Goal: Contribute content: Add original content to the website for others to see

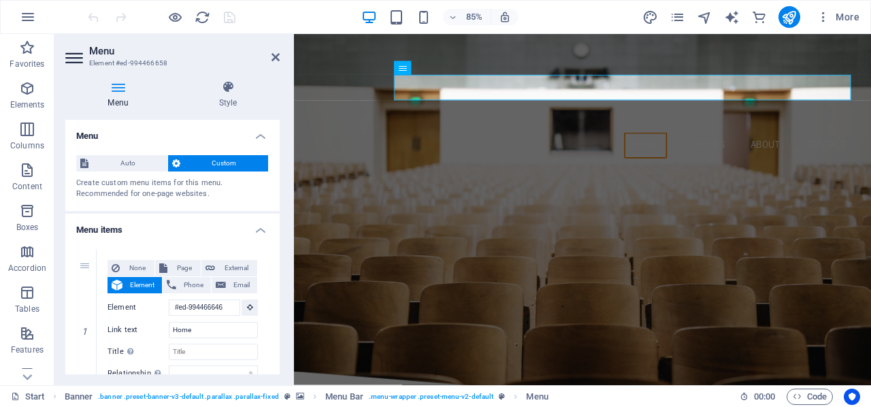
drag, startPoint x: 284, startPoint y: 206, endPoint x: 281, endPoint y: 265, distance: 59.3
click at [282, 266] on div "Menu Style Menu Auto Custom Create custom menu items for this menu. Recommended…" at bounding box center [172, 227] width 236 height 316
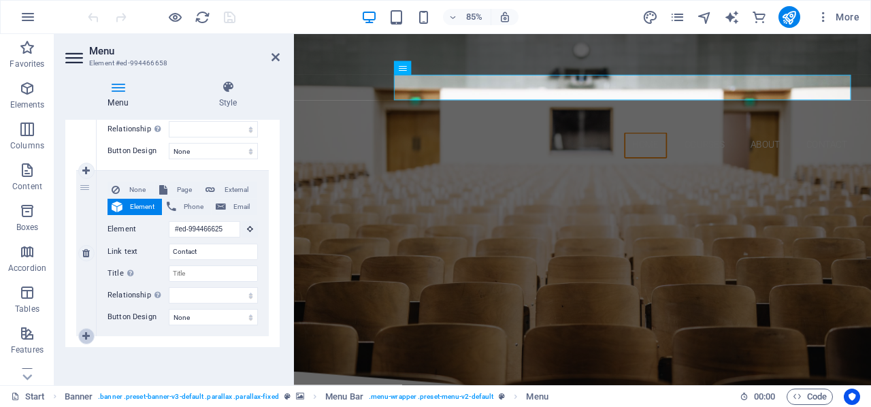
click at [84, 334] on icon at bounding box center [85, 337] width 7 height 10
select select
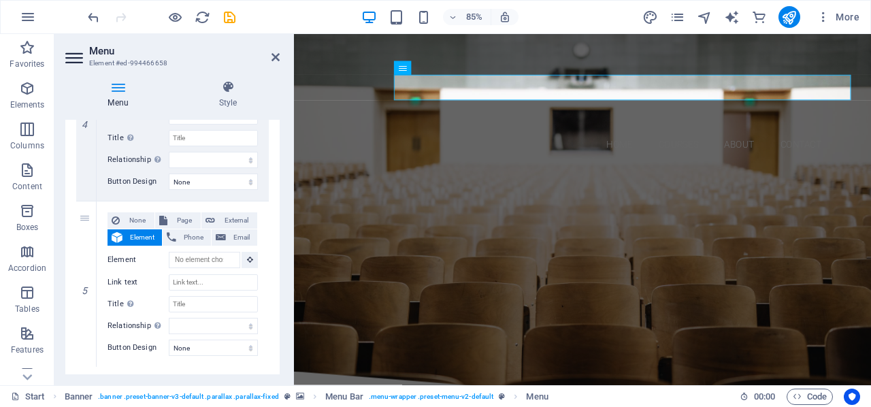
scroll to position [738, 0]
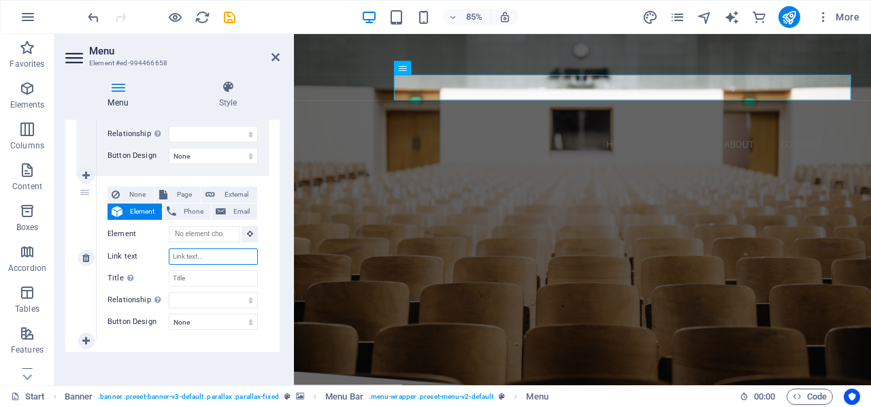
click at [210, 254] on input "Link text" at bounding box center [213, 256] width 89 height 16
drag, startPoint x: 276, startPoint y: 321, endPoint x: 286, endPoint y: 255, distance: 66.7
click at [286, 255] on div "Menu Style Menu Auto Custom Create custom menu items for this menu. Recommended…" at bounding box center [172, 227] width 236 height 316
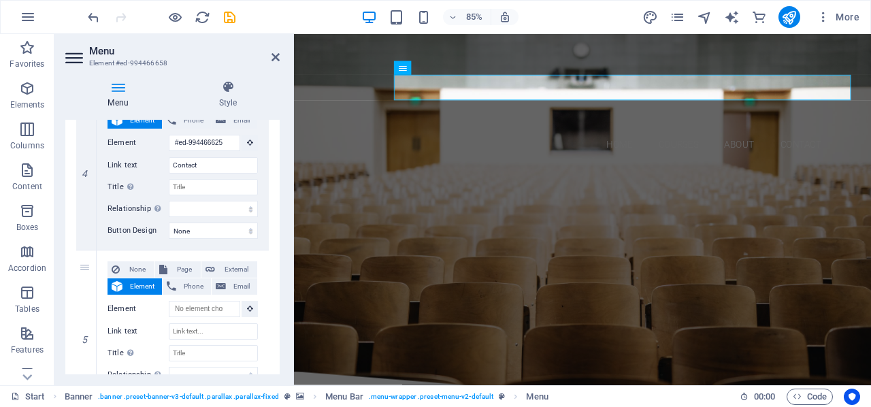
scroll to position [704, 0]
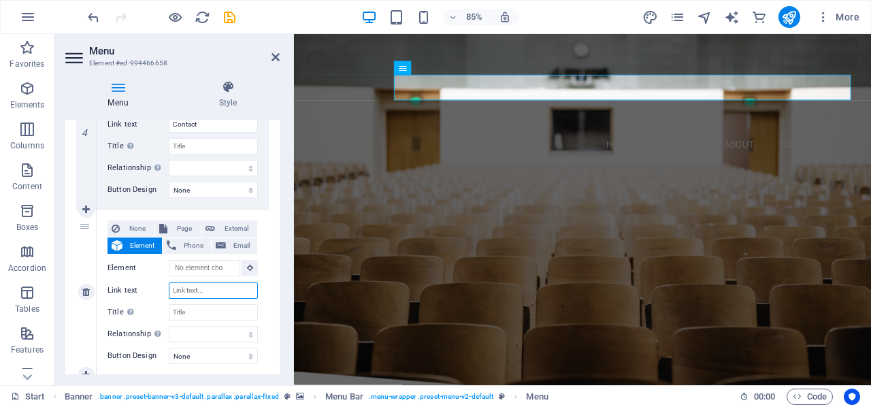
click at [216, 283] on input "Link text" at bounding box center [213, 291] width 89 height 16
type input "Se"
select select
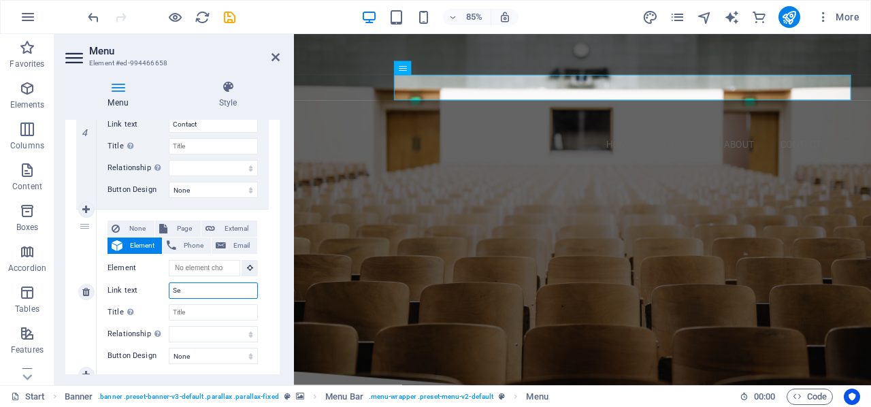
select select
type input "Service"
select select
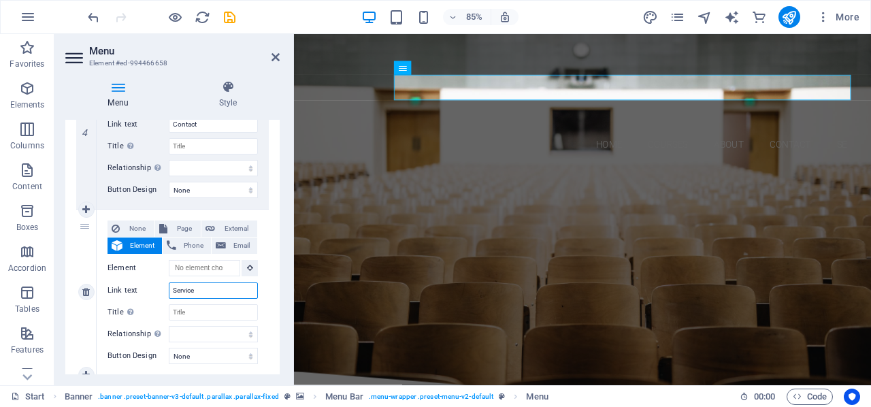
select select
type input "Services"
select select
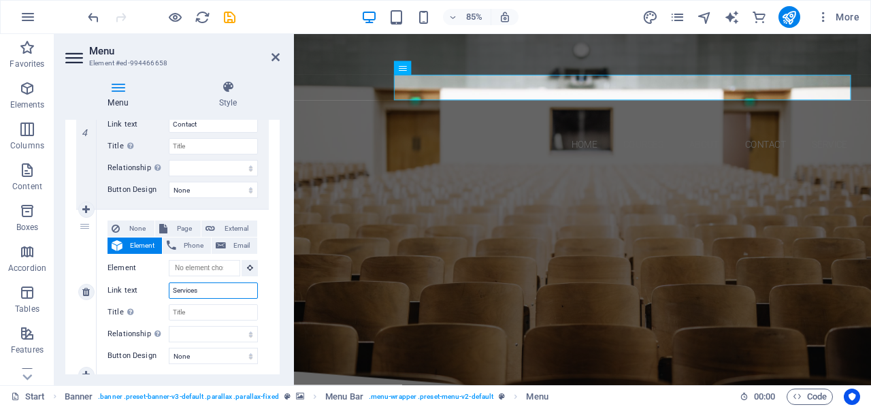
select select
type input "Services"
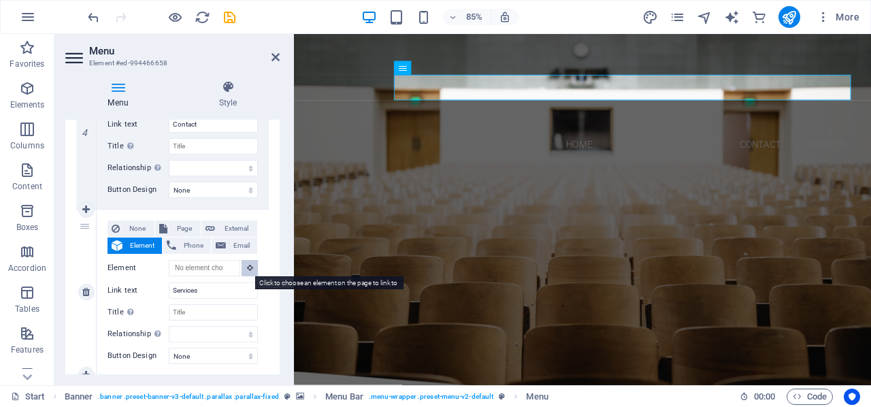
click at [248, 267] on icon at bounding box center [250, 267] width 6 height 7
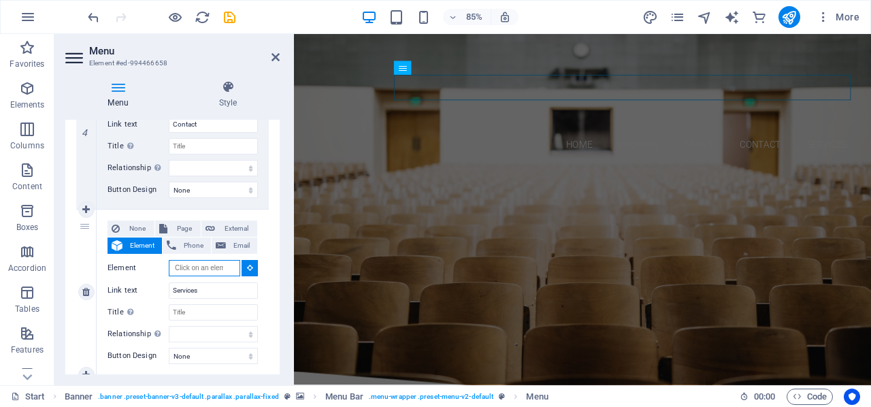
click at [223, 265] on input "Element" at bounding box center [204, 268] width 71 height 16
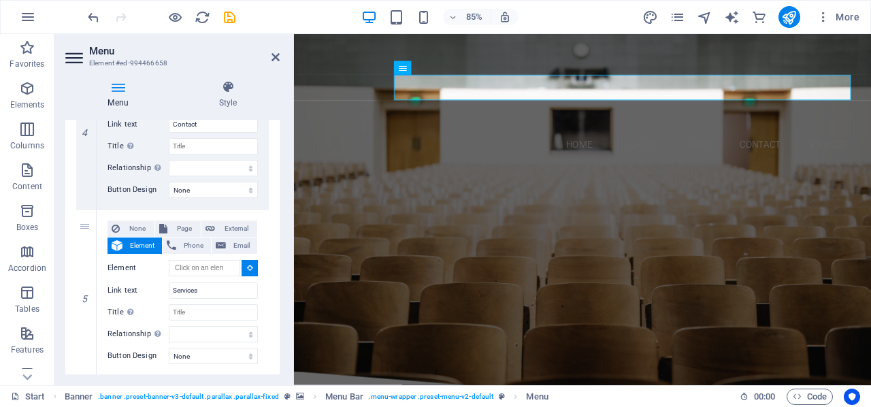
drag, startPoint x: 276, startPoint y: 314, endPoint x: 278, endPoint y: 292, distance: 21.9
click at [278, 292] on div "Menu Auto Custom Create custom menu items for this menu. Recommended for one-pa…" at bounding box center [172, 247] width 214 height 255
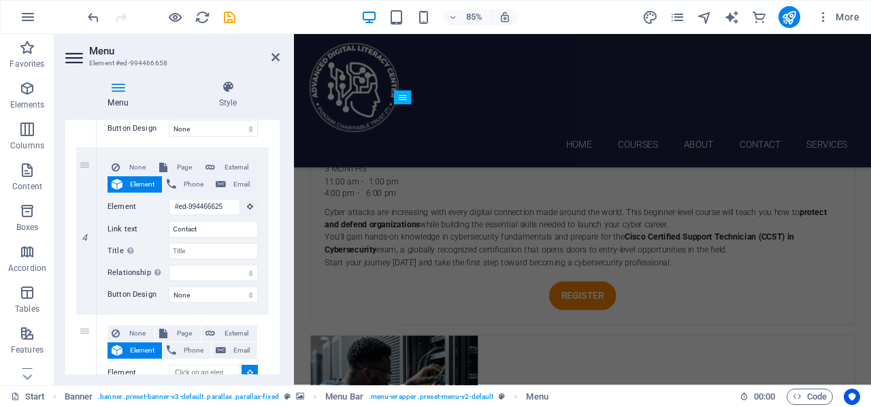
scroll to position [2706, 0]
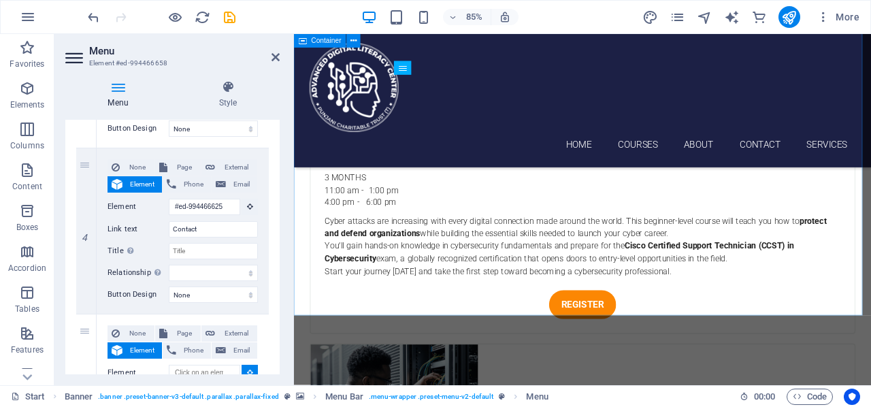
select select
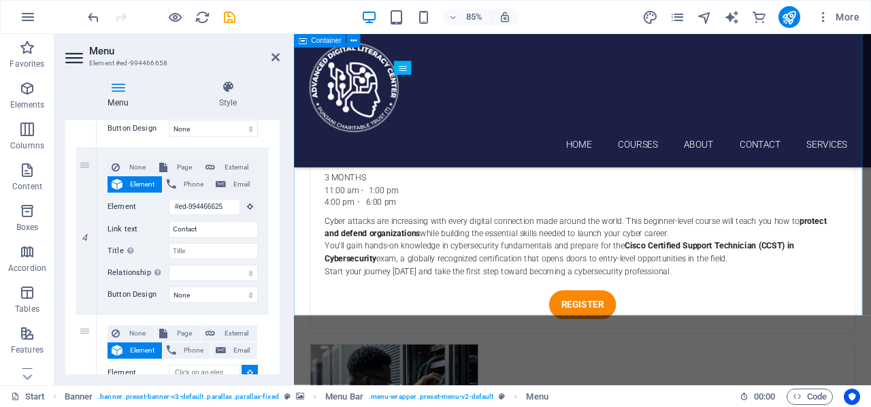
type input "#ed-994466244"
select select
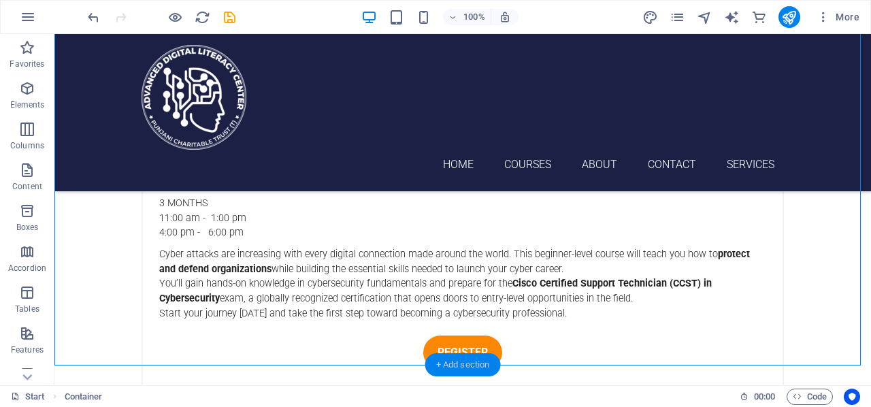
click at [454, 359] on div "+ Add section" at bounding box center [463, 364] width 76 height 23
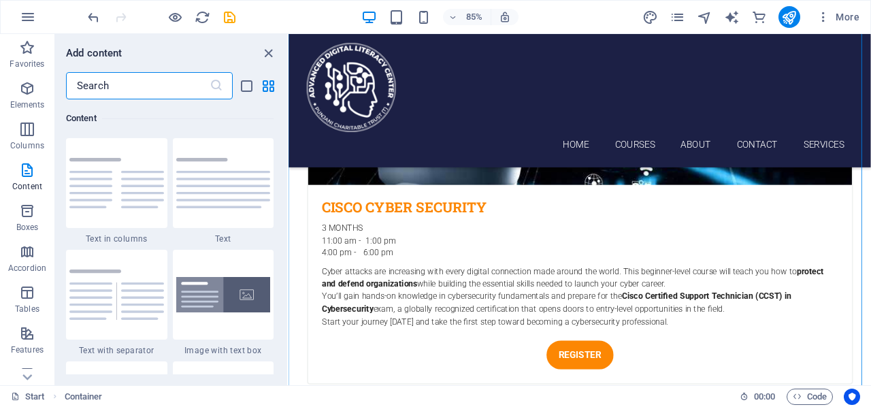
scroll to position [2716, 0]
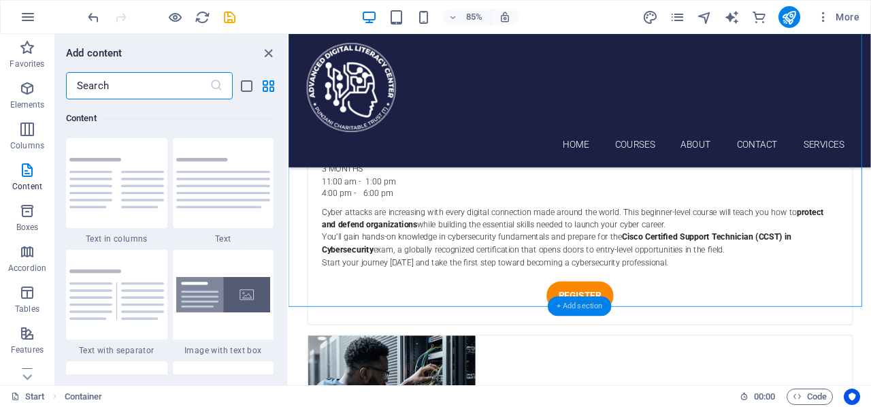
click at [600, 304] on div "+ Add section" at bounding box center [580, 307] width 64 height 20
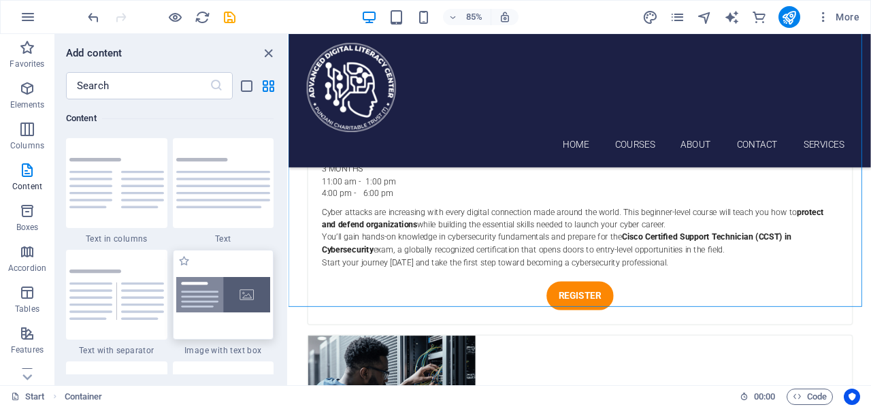
click at [227, 295] on img at bounding box center [223, 295] width 95 height 36
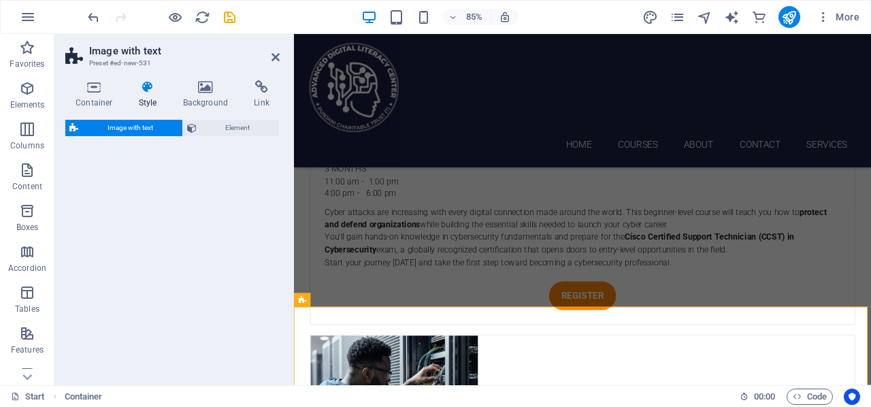
select select "rem"
select select "px"
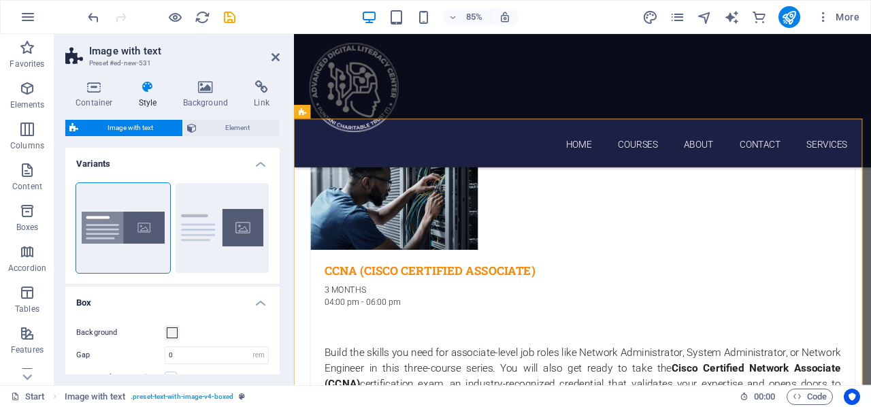
scroll to position [2937, 0]
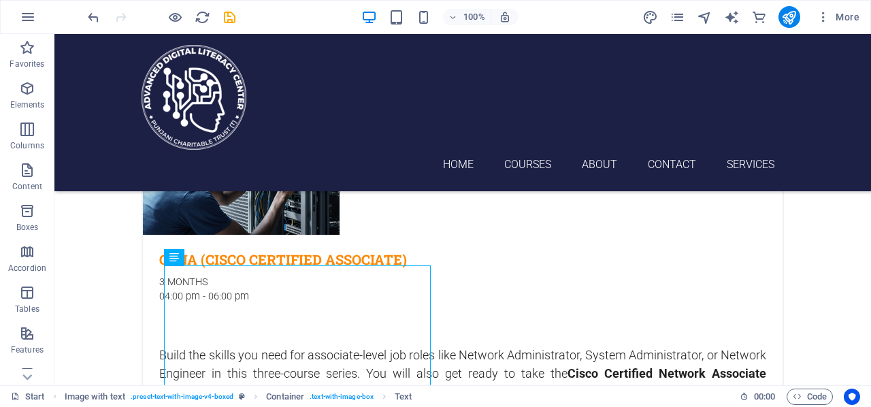
scroll to position [3002, 0]
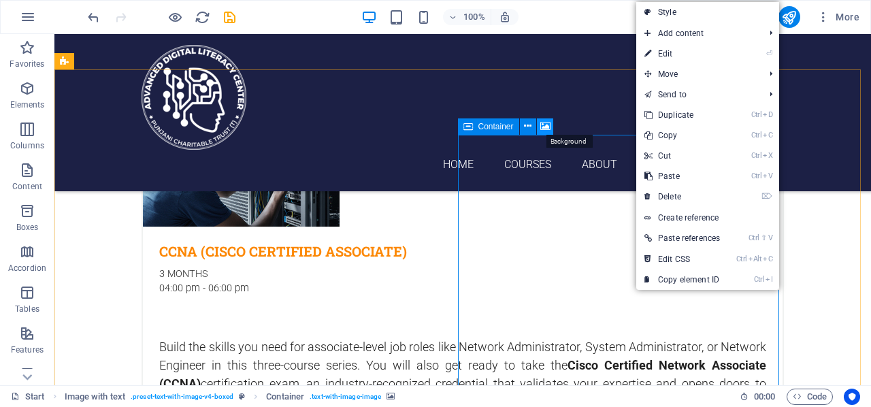
click at [545, 123] on icon at bounding box center [546, 126] width 10 height 14
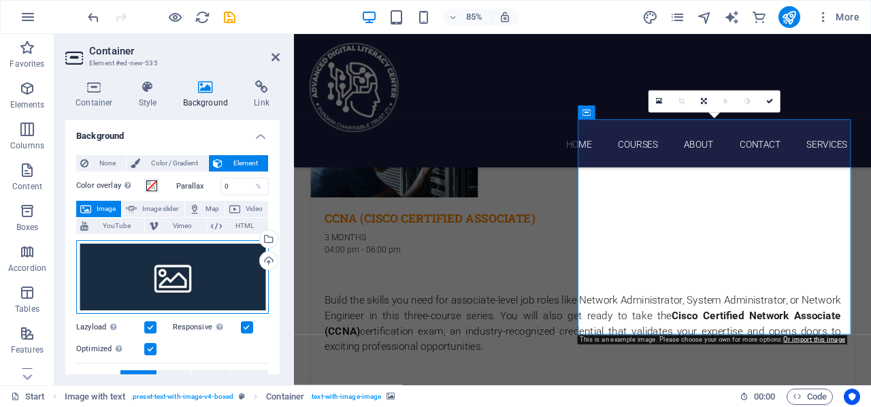
click at [194, 280] on div "Drag files here, click to choose files or select files from Files or our free s…" at bounding box center [172, 277] width 193 height 74
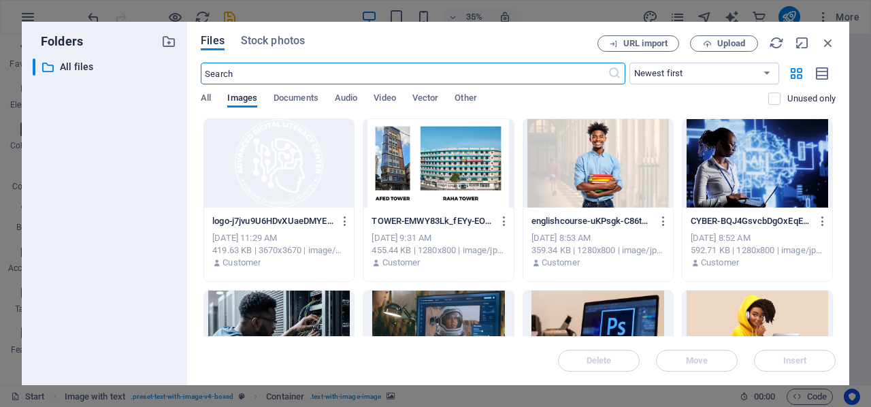
scroll to position [3336, 0]
click at [728, 40] on span "Upload" at bounding box center [732, 43] width 28 height 8
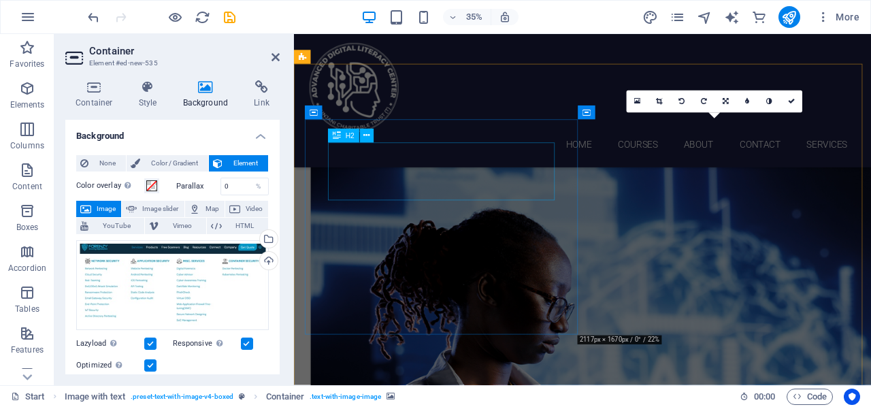
scroll to position [3002, 0]
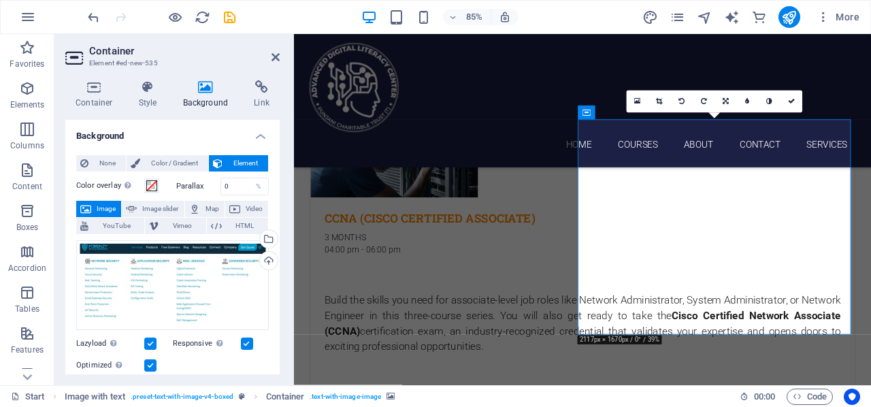
click at [155, 342] on label at bounding box center [150, 344] width 12 height 12
click at [0, 0] on input "Lazyload Loading images after the page loads improves page speed." at bounding box center [0, 0] width 0 height 0
click at [155, 342] on label at bounding box center [150, 344] width 12 height 12
click at [0, 0] on input "Lazyload Loading images after the page loads improves page speed." at bounding box center [0, 0] width 0 height 0
click at [142, 95] on h4 "Style" at bounding box center [151, 94] width 44 height 29
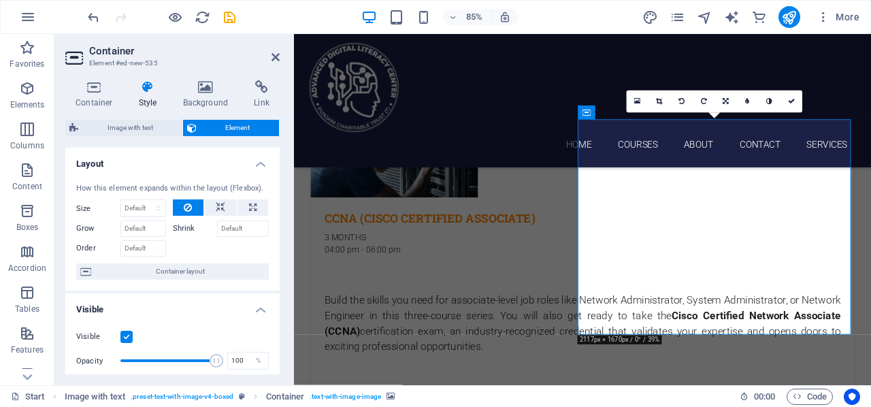
drag, startPoint x: 276, startPoint y: 177, endPoint x: 276, endPoint y: 211, distance: 34.0
click at [276, 211] on div "How this element expands within the layout (Flexbox). Size Default auto px % 1/…" at bounding box center [172, 231] width 214 height 119
drag, startPoint x: 276, startPoint y: 211, endPoint x: 276, endPoint y: 251, distance: 40.2
click at [276, 251] on div "How this element expands within the layout (Flexbox). Size Default auto px % 1/…" at bounding box center [172, 231] width 214 height 119
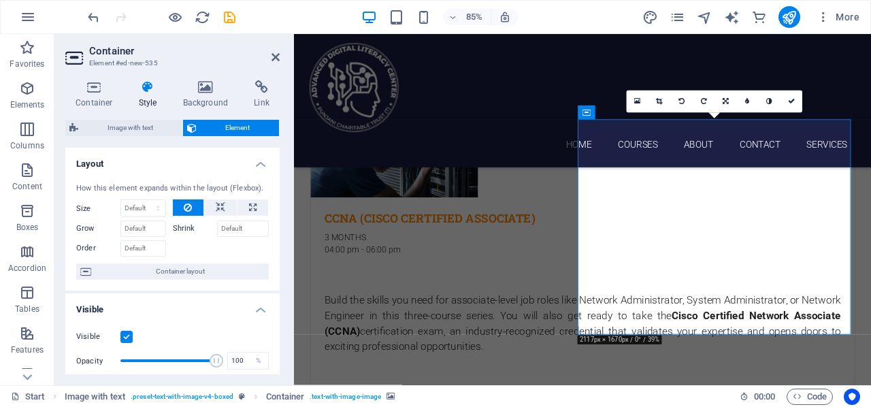
scroll to position [199, 0]
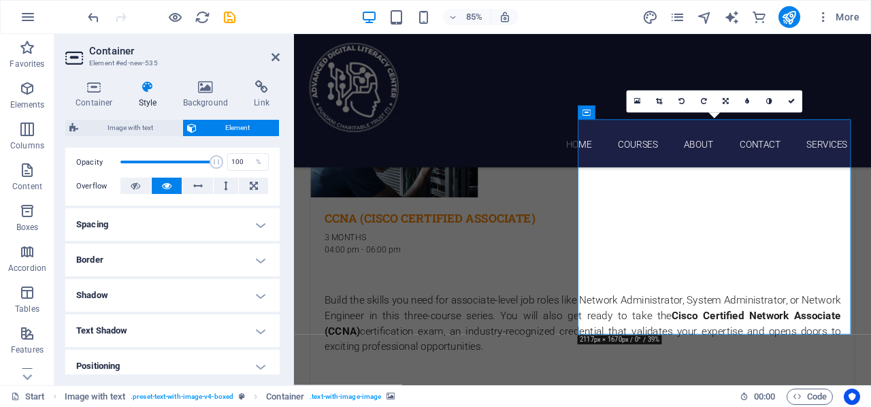
click at [265, 79] on div "Container Style Background Link Size Height Default px rem % vh vw Min. height …" at bounding box center [172, 227] width 236 height 316
click at [263, 90] on icon at bounding box center [262, 87] width 36 height 14
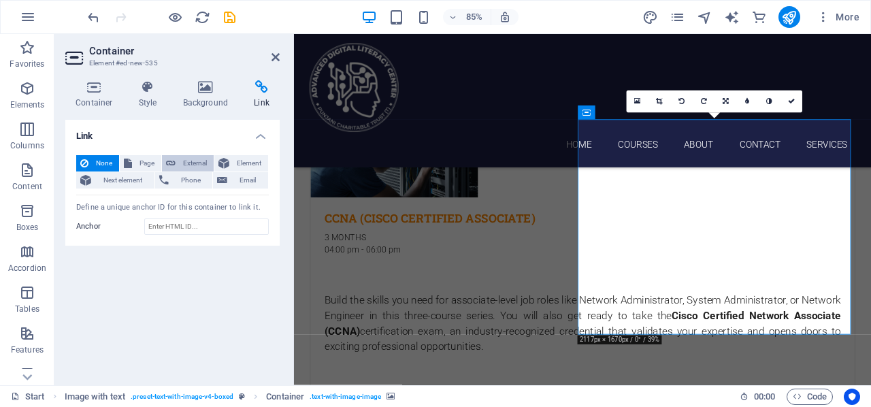
click at [200, 167] on span "External" at bounding box center [195, 163] width 30 height 16
select select "blank"
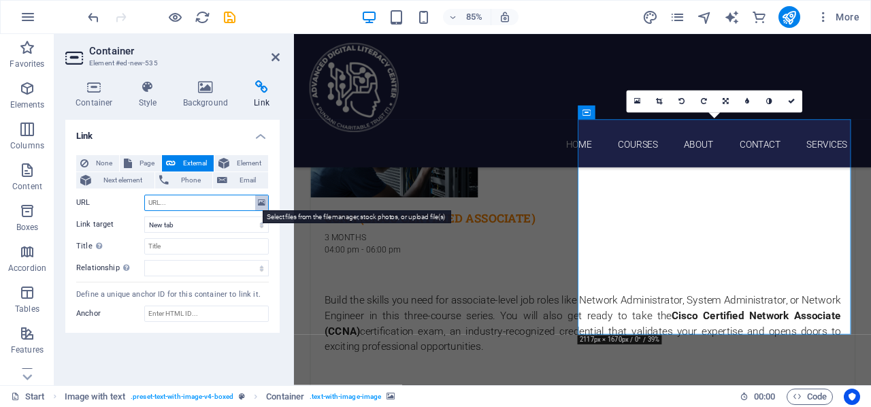
paste input "[URL][DOMAIN_NAME]"
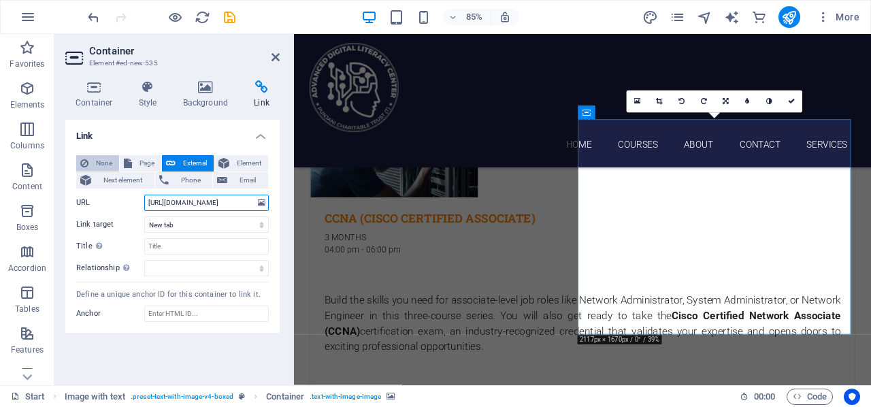
type input "[URL][DOMAIN_NAME]"
click at [103, 162] on span "None" at bounding box center [104, 163] width 22 height 16
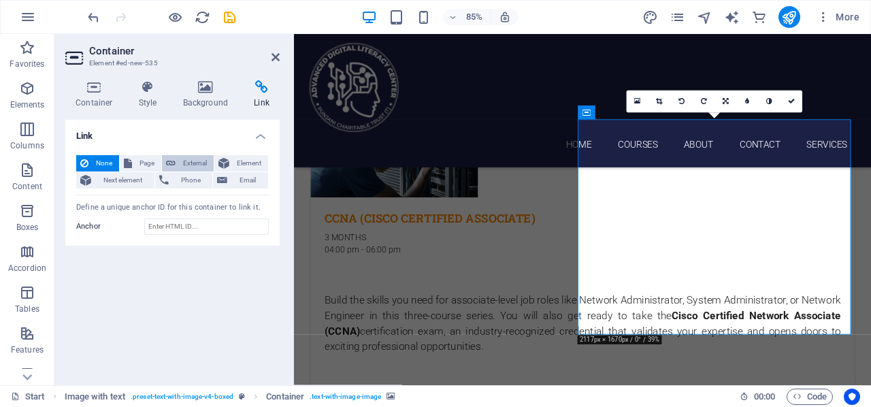
click at [182, 163] on span "External" at bounding box center [195, 163] width 30 height 16
select select "blank"
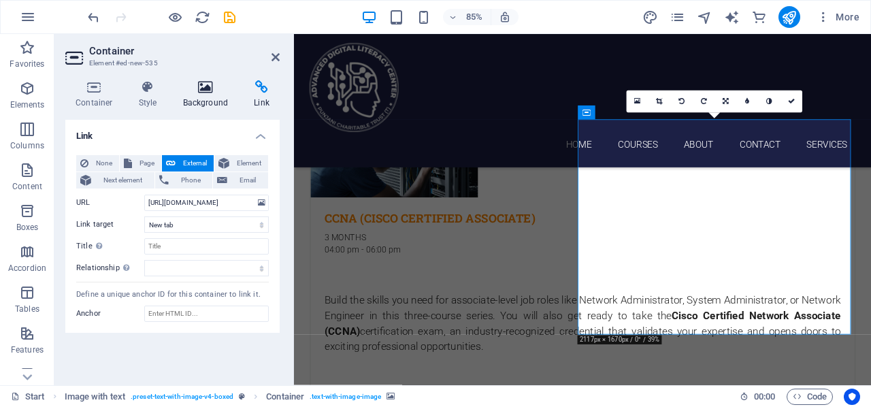
click at [198, 96] on h4 "Background" at bounding box center [208, 94] width 71 height 29
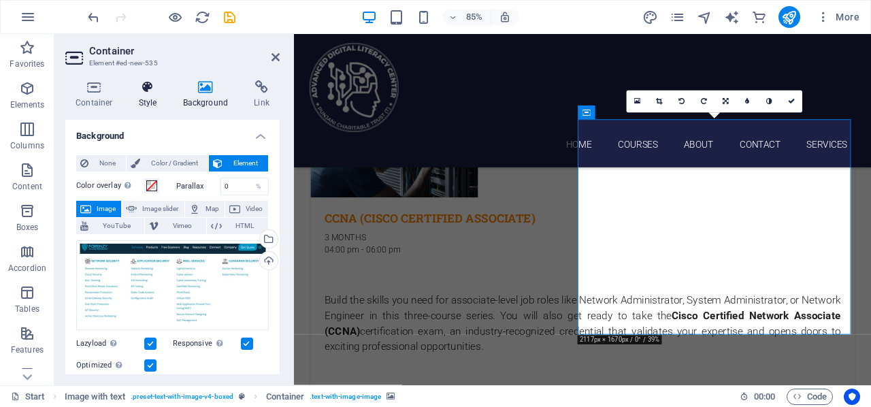
click at [151, 93] on icon at bounding box center [148, 87] width 39 height 14
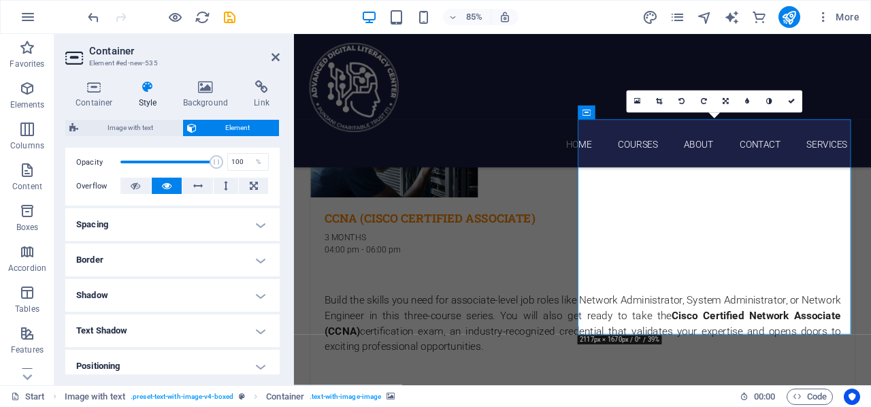
drag, startPoint x: 778, startPoint y: 243, endPoint x: 826, endPoint y: 248, distance: 47.9
click at [719, 101] on link at bounding box center [726, 102] width 22 height 22
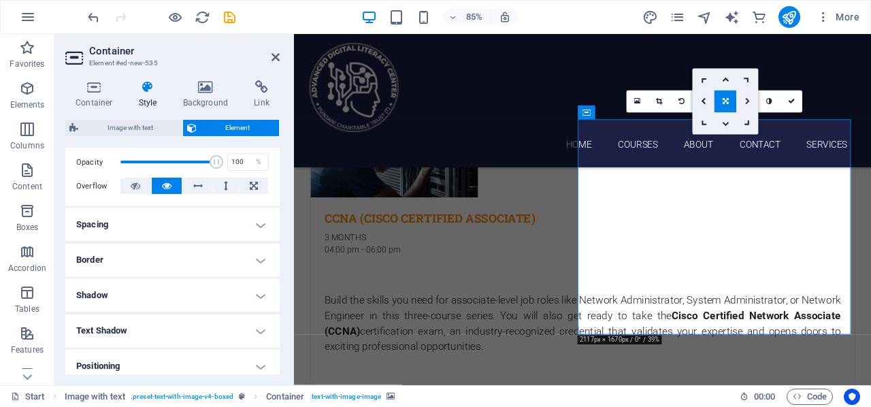
click at [749, 95] on link at bounding box center [748, 102] width 22 height 22
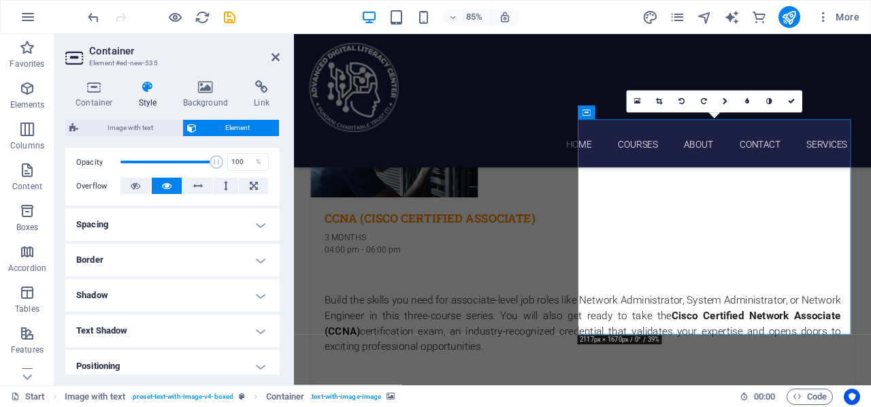
click at [749, 95] on link at bounding box center [748, 102] width 22 height 22
click at [749, 95] on link at bounding box center [739, 102] width 22 height 22
click at [722, 99] on link at bounding box center [726, 102] width 22 height 22
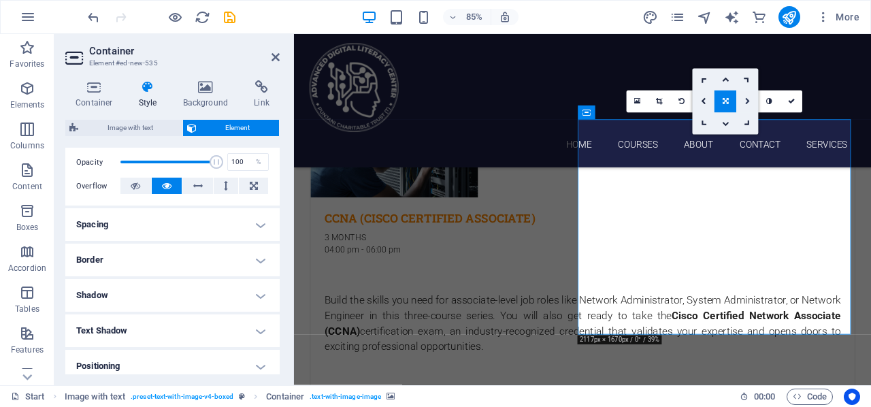
click at [745, 100] on icon at bounding box center [747, 101] width 5 height 7
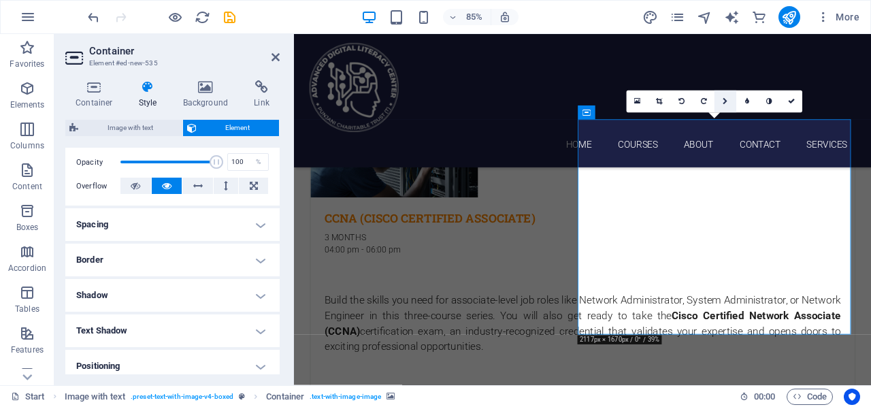
click at [726, 99] on icon at bounding box center [725, 101] width 5 height 7
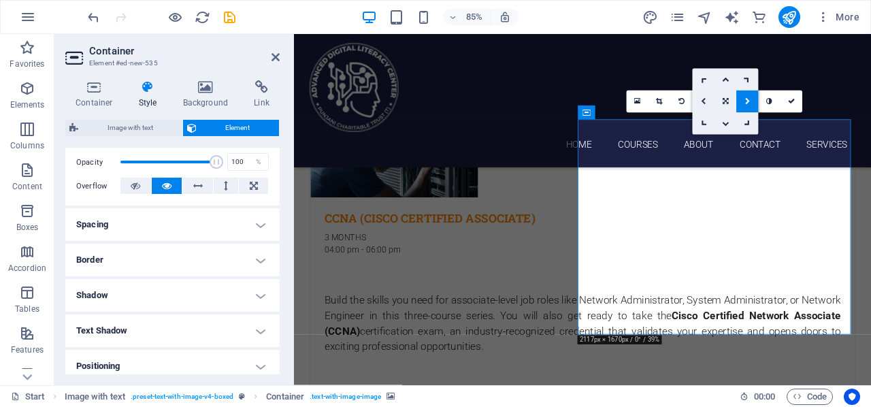
click at [706, 101] on icon at bounding box center [703, 101] width 5 height 7
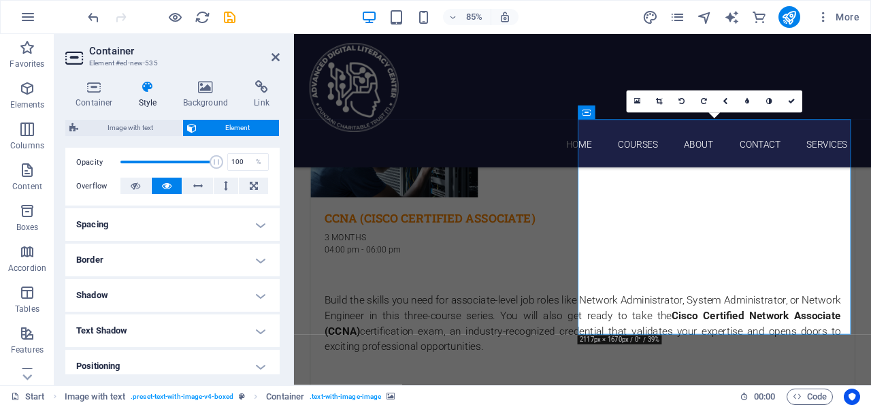
click at [148, 91] on icon at bounding box center [148, 87] width 39 height 14
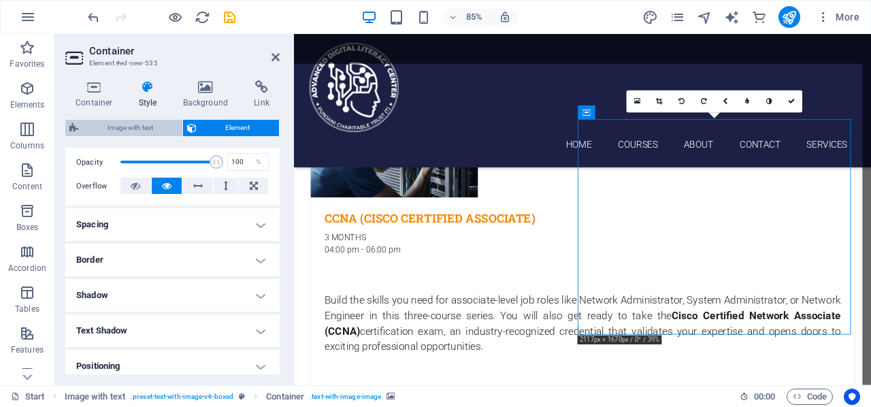
click at [153, 127] on span "Image with text" at bounding box center [130, 128] width 96 height 16
select select "rem"
select select "px"
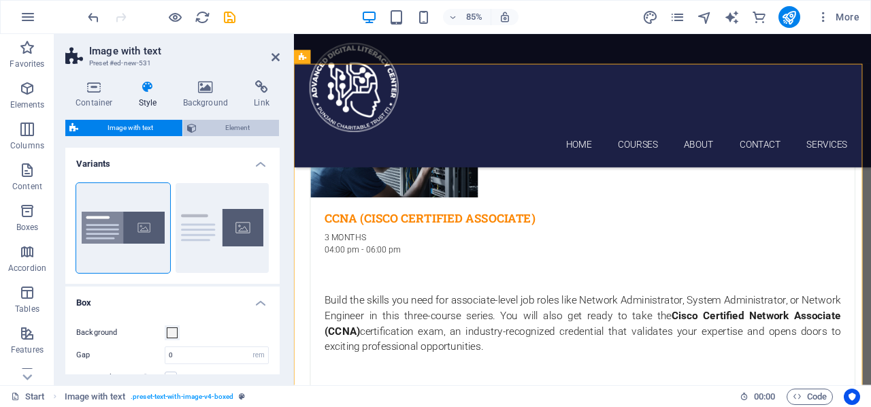
click at [251, 133] on span "Element" at bounding box center [238, 128] width 75 height 16
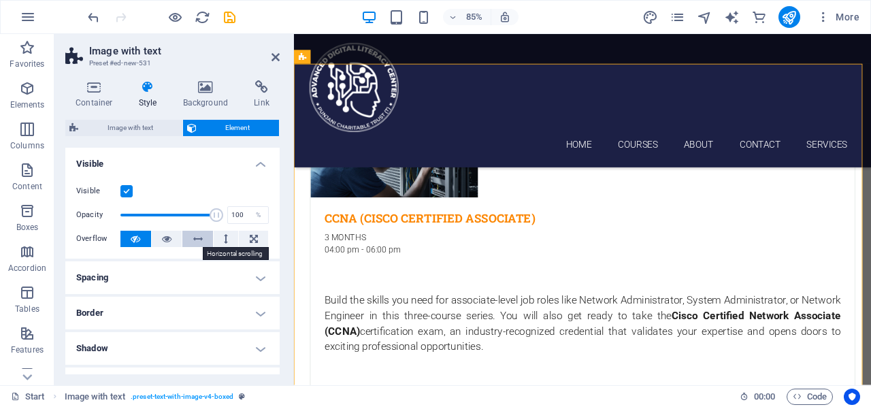
click at [194, 238] on icon at bounding box center [198, 239] width 10 height 16
click at [132, 238] on icon at bounding box center [136, 239] width 10 height 16
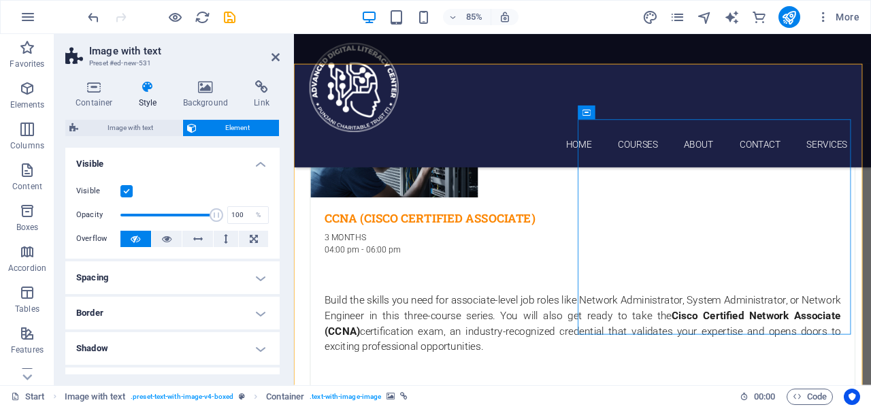
click at [106, 98] on h4 "Container" at bounding box center [96, 94] width 63 height 29
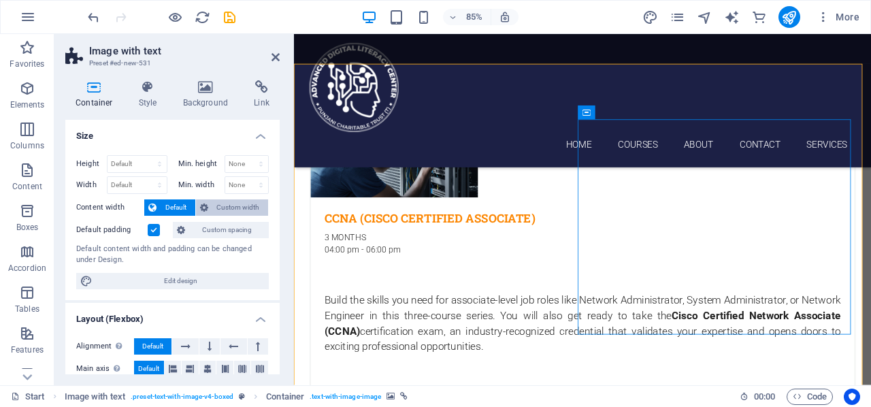
click at [253, 210] on span "Custom width" at bounding box center [238, 207] width 52 height 16
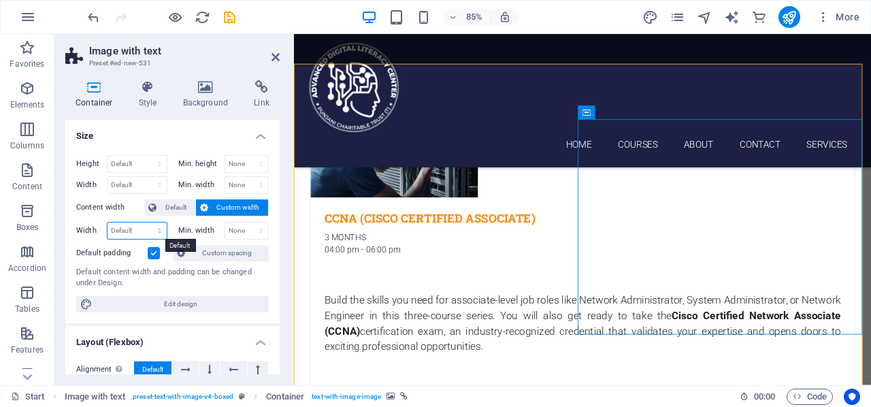
click at [140, 229] on select "Default px rem % em vh vw" at bounding box center [137, 231] width 59 height 16
select select "px"
click at [146, 223] on select "Default px rem % em vh vw" at bounding box center [137, 231] width 59 height 16
click at [242, 274] on div "Default content width and padding can be changed under Design." at bounding box center [172, 278] width 193 height 22
click at [183, 201] on span "Default" at bounding box center [176, 207] width 31 height 16
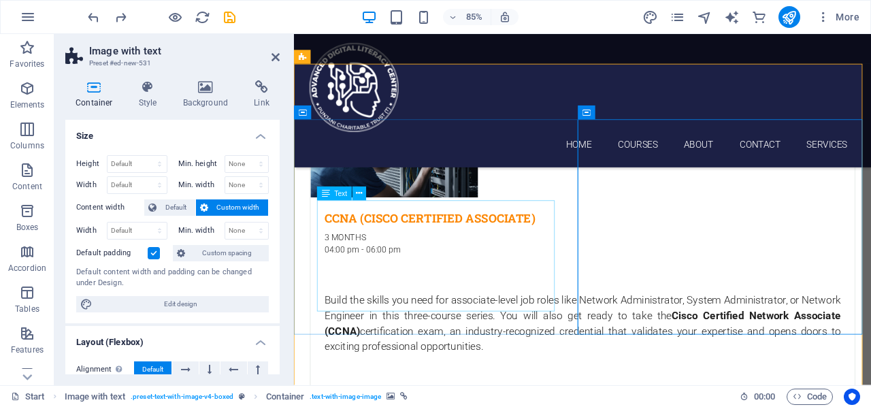
type input "983"
select select "px"
select select "DISABLED_OPTION_VALUE"
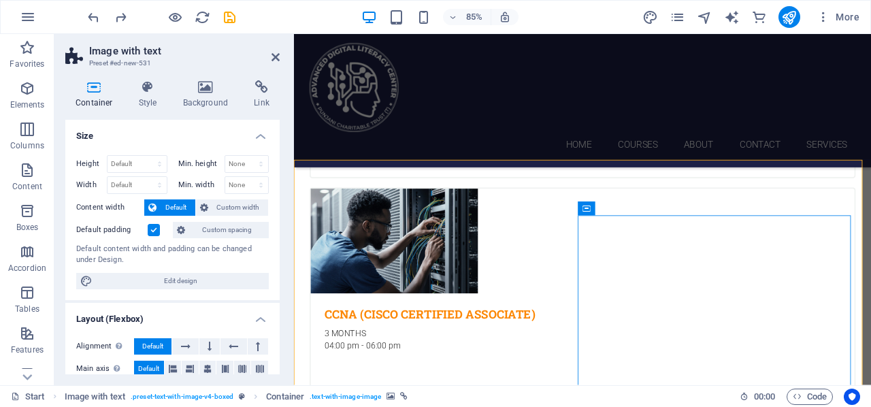
scroll to position [2886, 0]
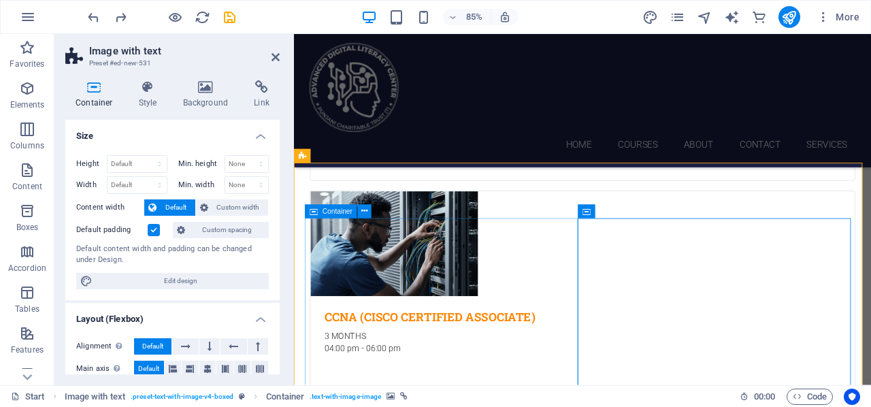
click at [363, 214] on icon at bounding box center [364, 212] width 6 height 12
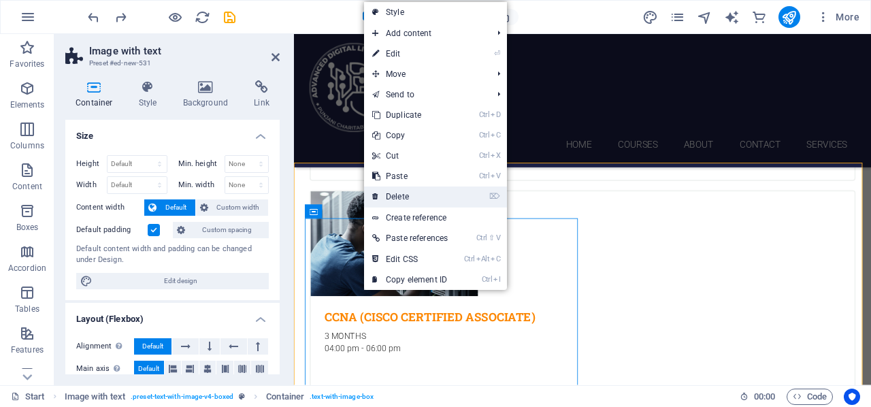
click at [401, 197] on link "⌦ Delete" at bounding box center [410, 197] width 92 height 20
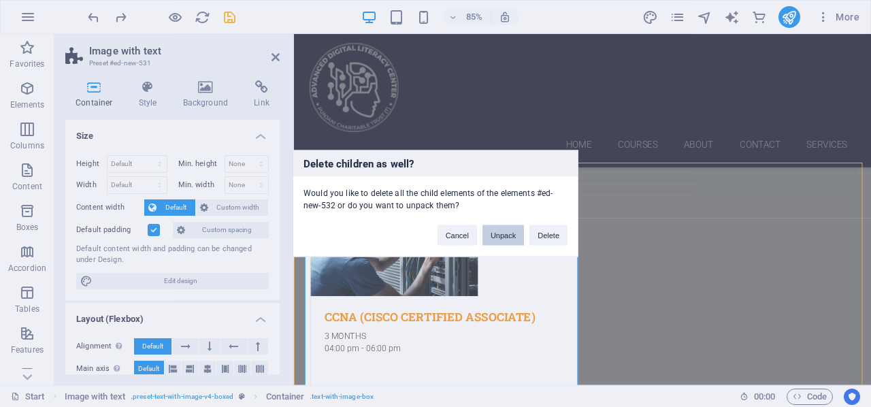
click at [505, 233] on button "Unpack" at bounding box center [504, 235] width 42 height 20
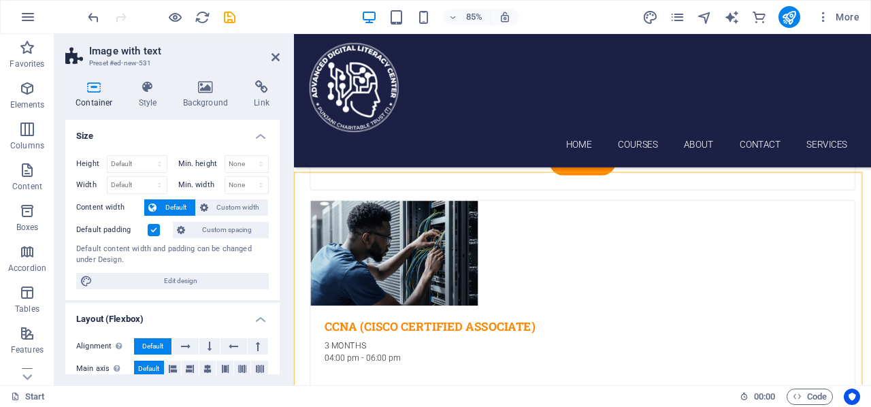
scroll to position [2871, 0]
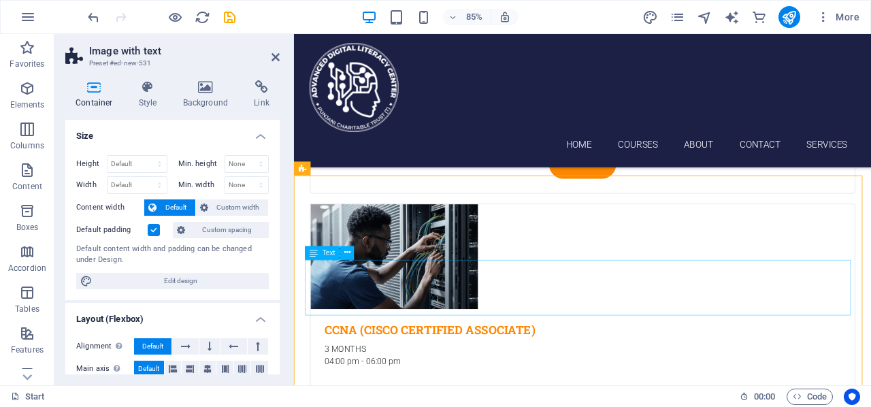
click at [348, 253] on icon at bounding box center [347, 253] width 6 height 12
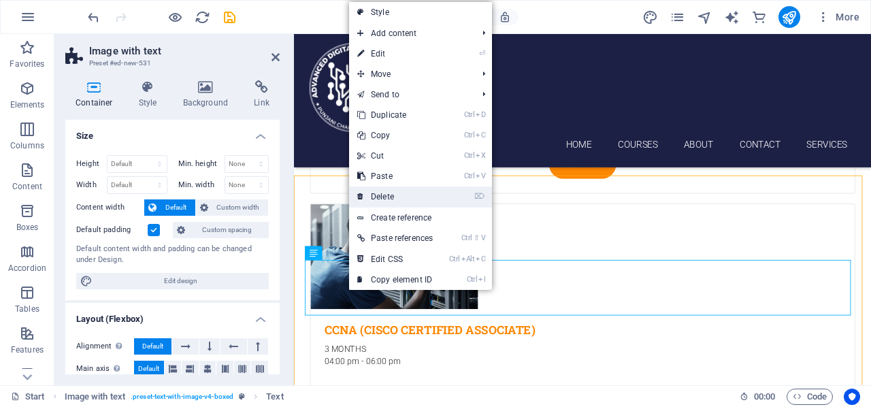
click at [396, 189] on link "⌦ Delete" at bounding box center [395, 197] width 92 height 20
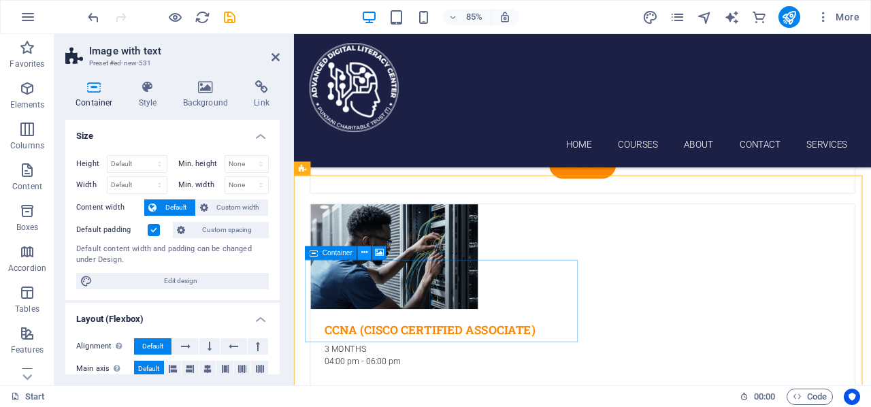
click at [364, 256] on icon at bounding box center [364, 253] width 6 height 12
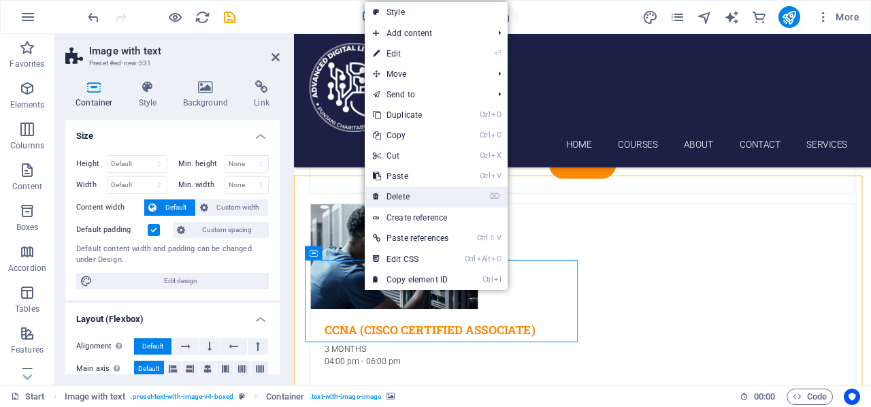
click at [410, 197] on link "⌦ Delete" at bounding box center [411, 197] width 92 height 20
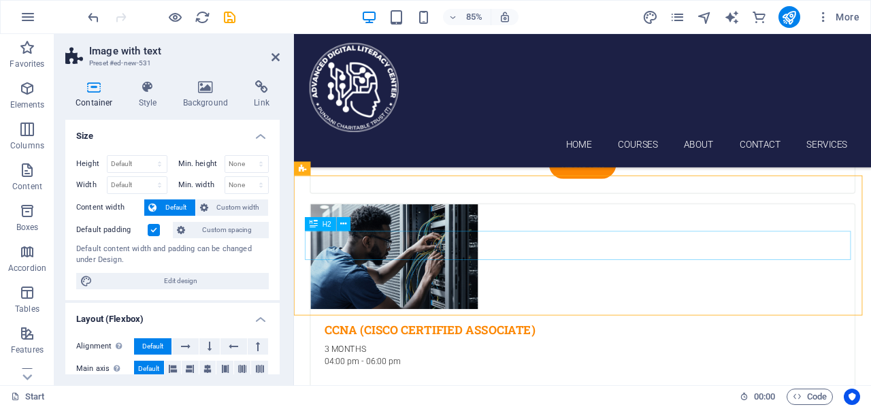
click at [343, 227] on icon at bounding box center [343, 225] width 6 height 12
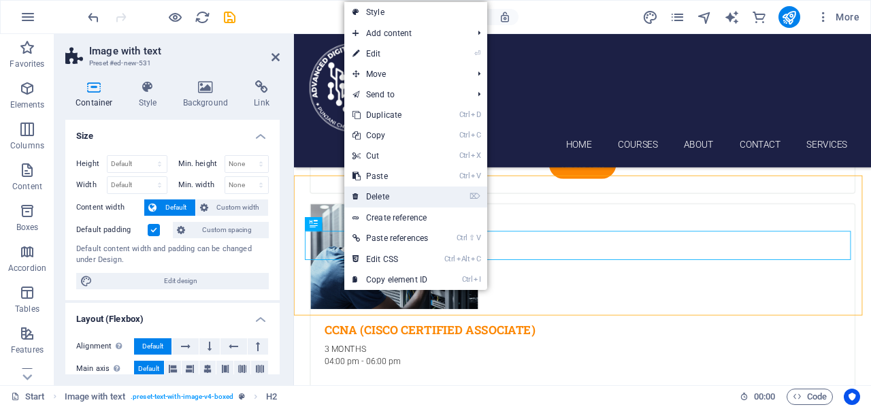
click at [378, 192] on link "⌦ Delete" at bounding box center [390, 197] width 92 height 20
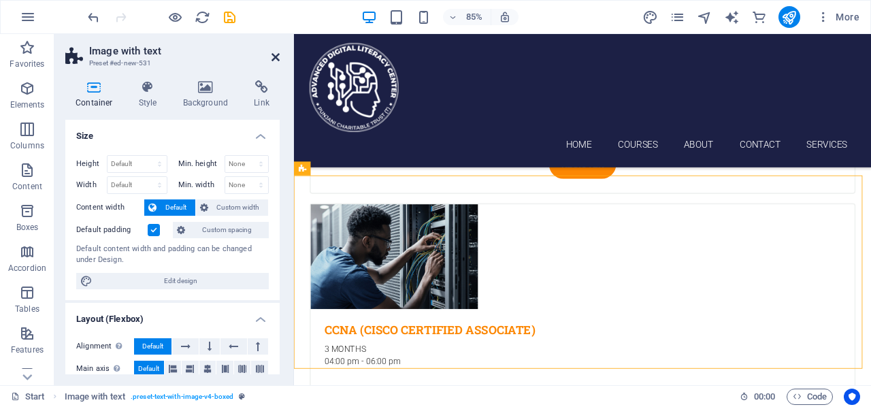
click at [274, 54] on icon at bounding box center [276, 57] width 8 height 11
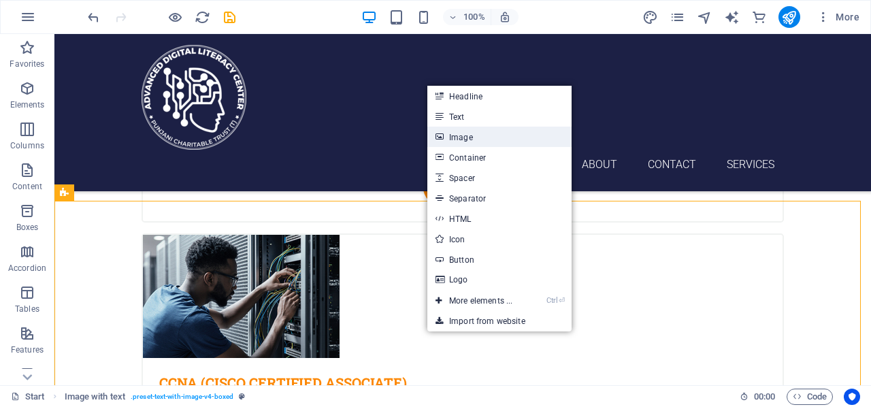
click at [448, 138] on link "Image" at bounding box center [500, 137] width 144 height 20
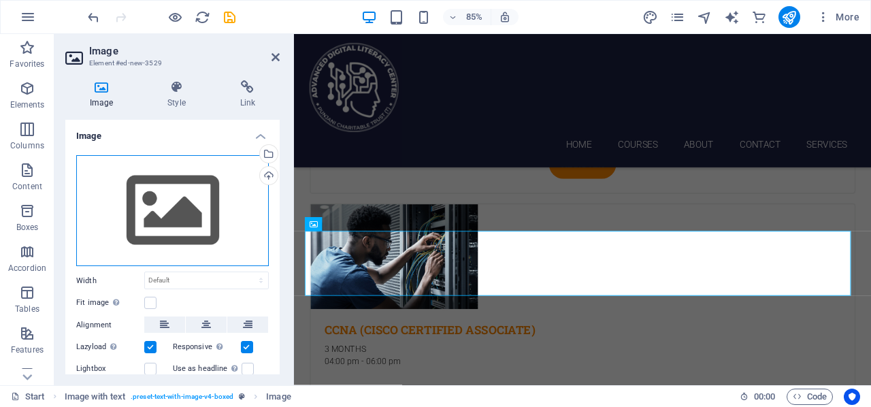
click at [233, 188] on div "Drag files here, click to choose files or select files from Files or our free s…" at bounding box center [172, 211] width 193 height 112
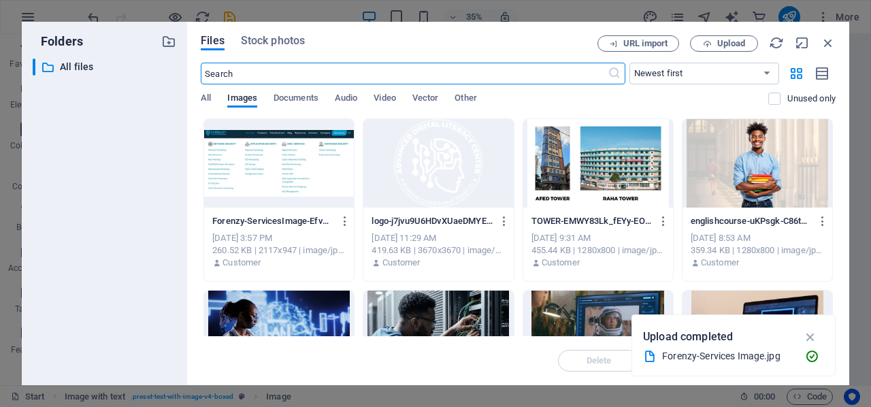
scroll to position [3159, 0]
click at [329, 152] on div at bounding box center [279, 163] width 150 height 88
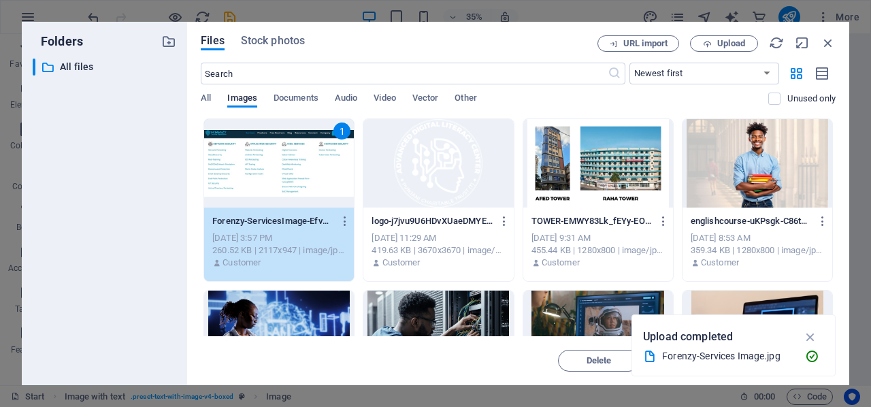
click at [329, 152] on div "1" at bounding box center [279, 163] width 150 height 88
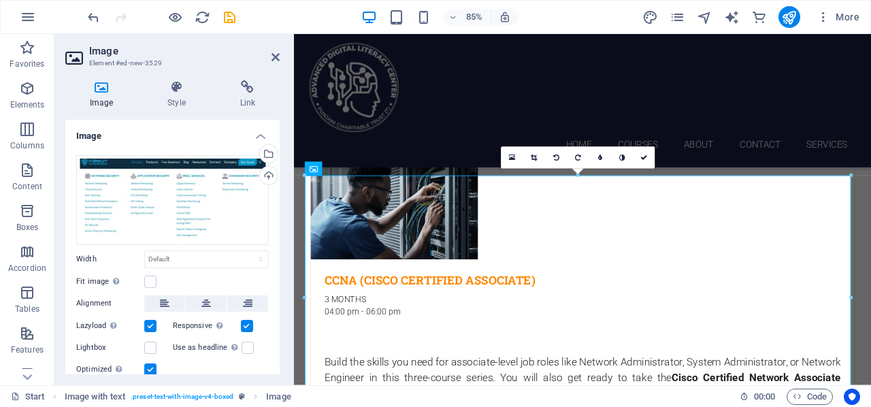
scroll to position [2936, 0]
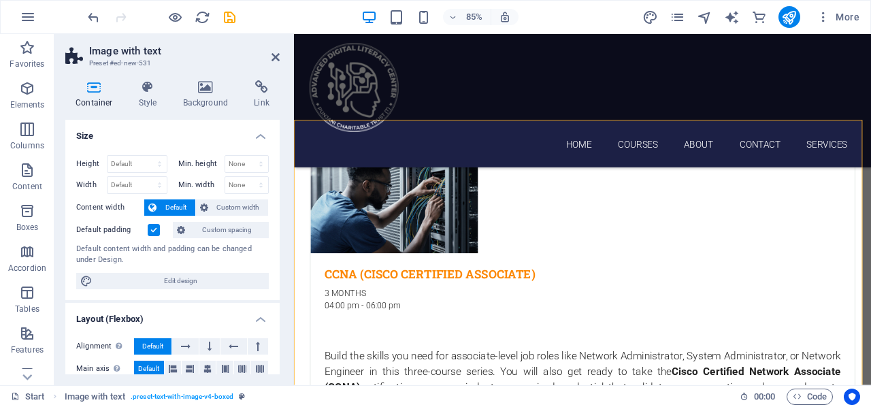
click at [278, 57] on icon at bounding box center [276, 57] width 8 height 11
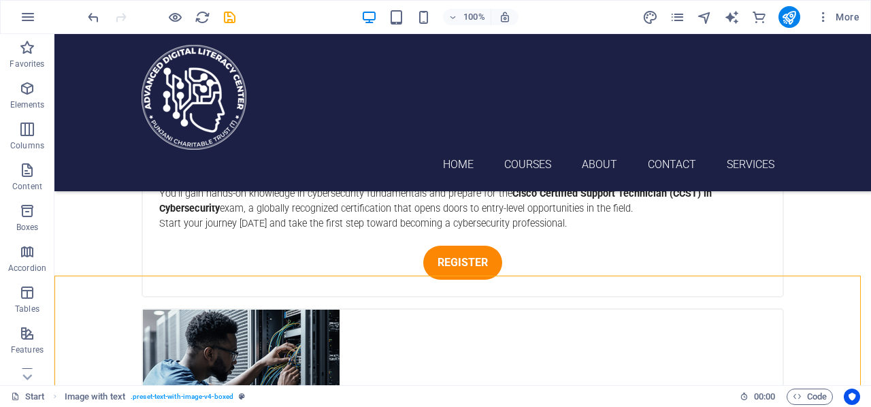
scroll to position [2800, 0]
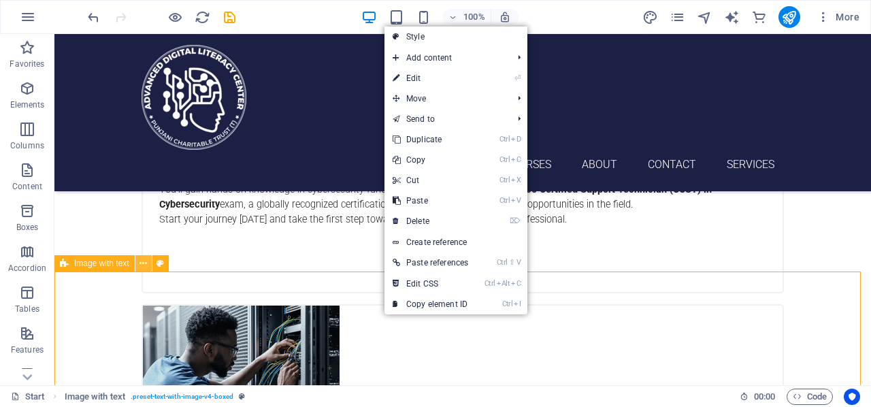
click at [139, 264] on button at bounding box center [143, 263] width 16 height 16
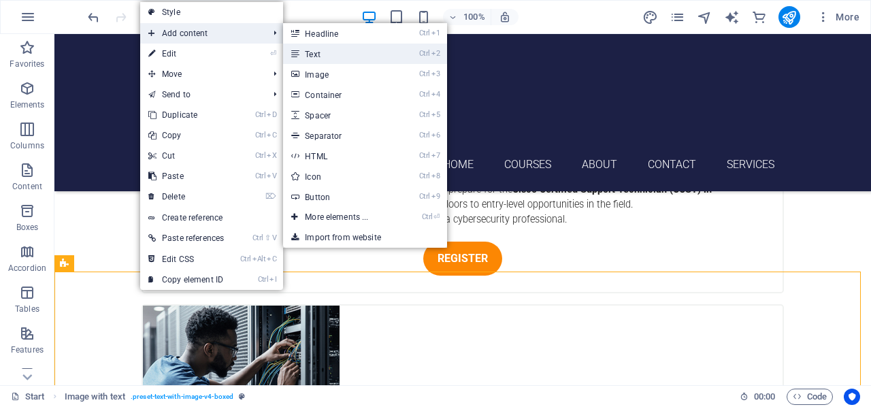
click at [341, 52] on link "Ctrl 2 Text" at bounding box center [339, 54] width 112 height 20
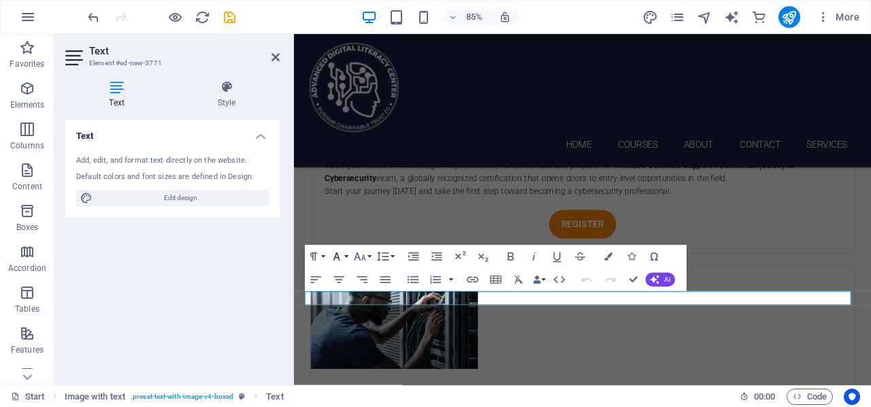
click at [347, 259] on button "Font Family" at bounding box center [339, 257] width 22 height 23
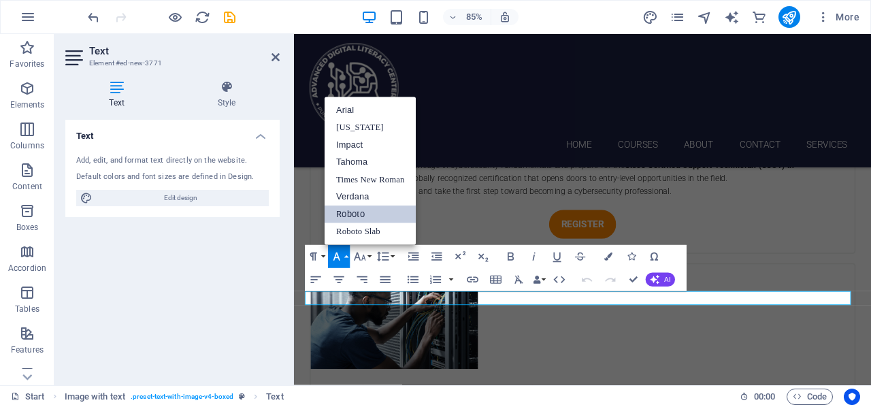
scroll to position [0, 0]
click at [369, 214] on link "Roboto" at bounding box center [370, 215] width 91 height 18
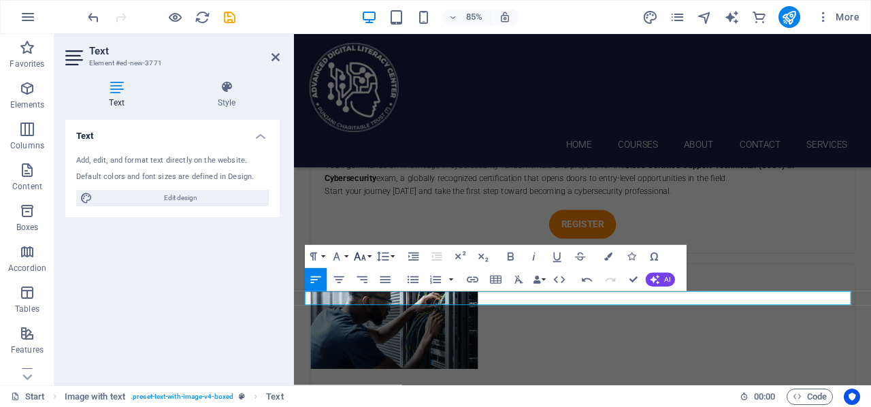
click at [368, 258] on button "Font Size" at bounding box center [362, 257] width 22 height 23
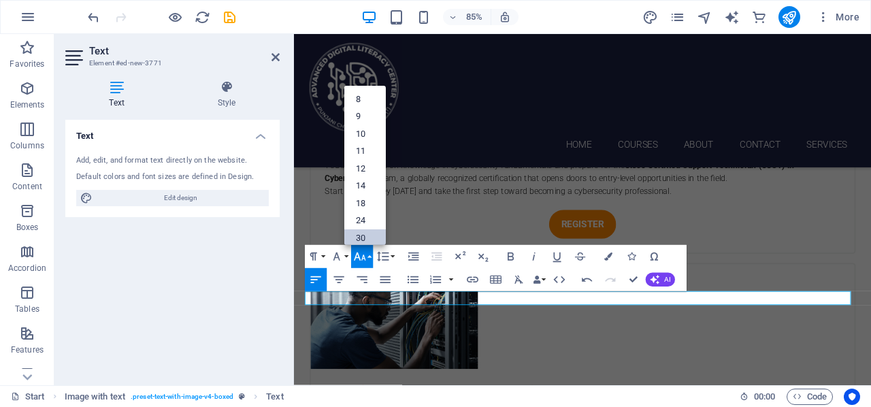
click at [369, 234] on link "30" at bounding box center [365, 239] width 42 height 18
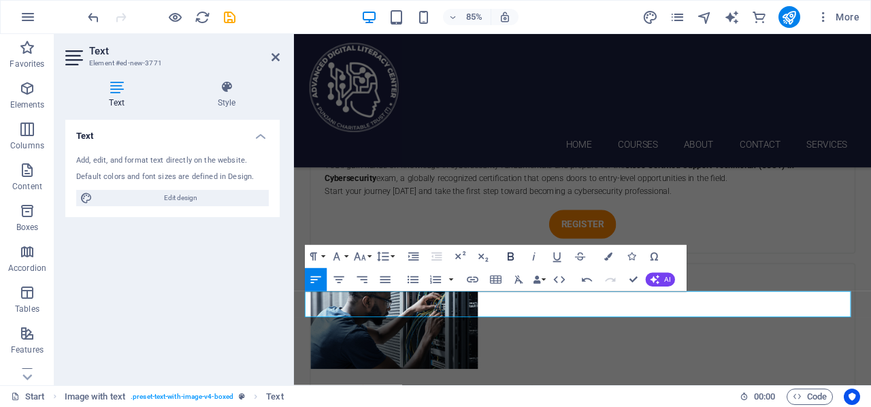
click at [507, 257] on icon "button" at bounding box center [511, 257] width 14 height 14
click at [342, 287] on icon "button" at bounding box center [339, 280] width 14 height 14
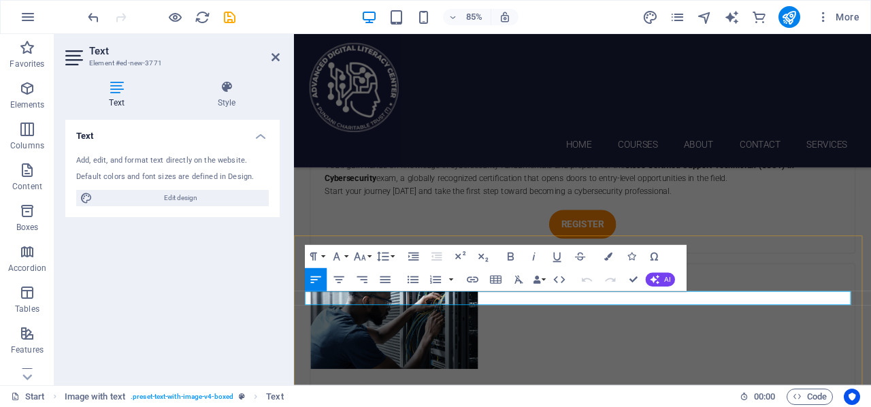
click at [344, 284] on icon "button" at bounding box center [339, 280] width 14 height 14
click at [509, 259] on icon "button" at bounding box center [511, 257] width 14 height 14
click at [344, 258] on button "Font Family" at bounding box center [339, 257] width 22 height 23
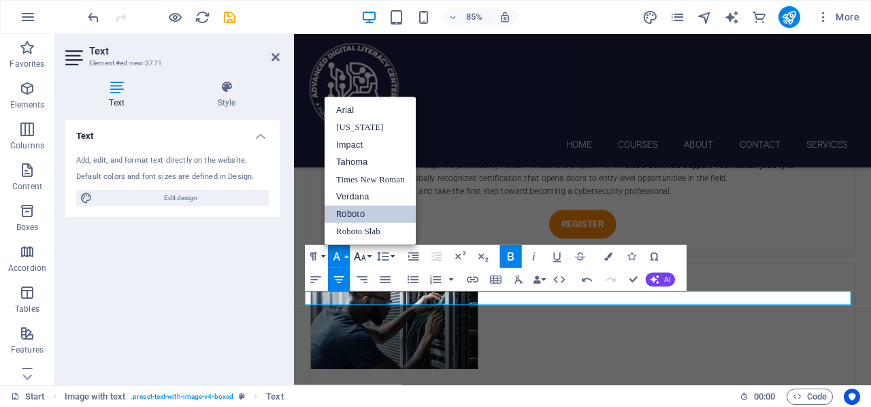
click at [359, 259] on icon "button" at bounding box center [360, 257] width 12 height 8
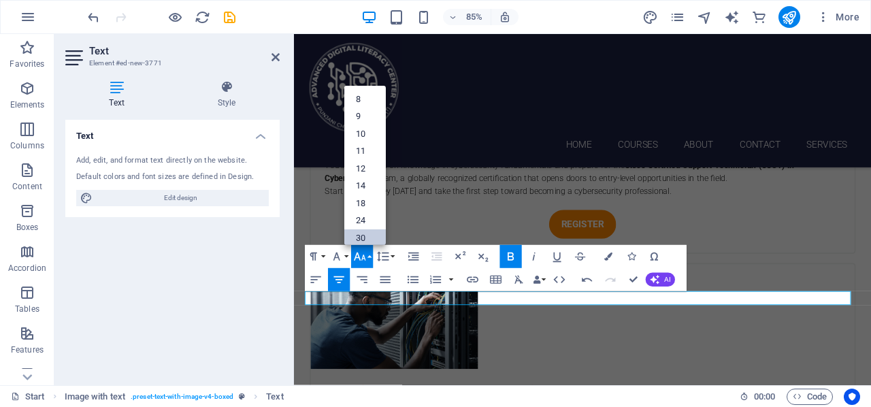
click at [362, 232] on link "30" at bounding box center [365, 239] width 42 height 18
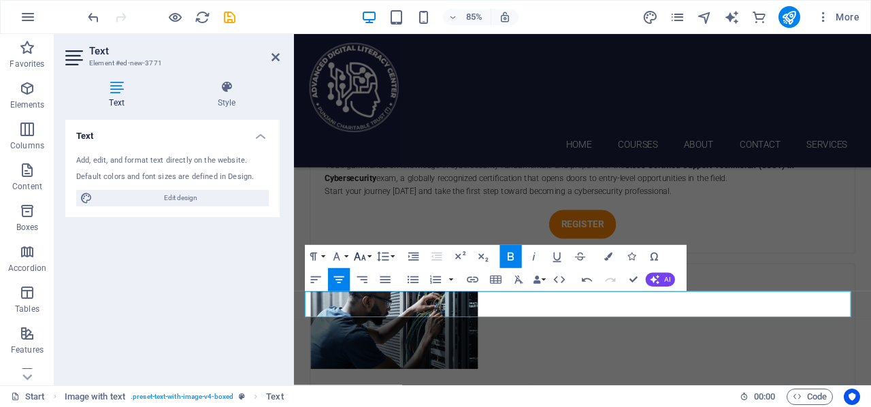
click at [367, 258] on icon "button" at bounding box center [360, 257] width 14 height 14
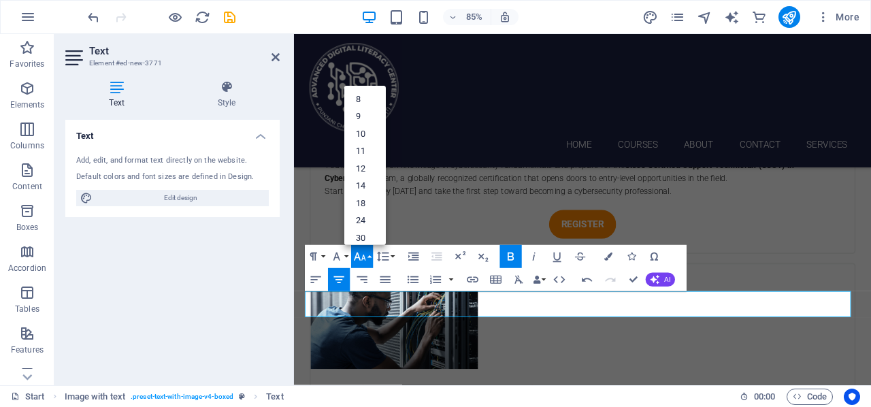
click at [386, 193] on div "8 9 10 11 12 14 18 24 30 36 48 60 72 96" at bounding box center [365, 165] width 42 height 159
drag, startPoint x: 405, startPoint y: 206, endPoint x: 405, endPoint y: 225, distance: 19.7
click at [368, 206] on link "36" at bounding box center [365, 204] width 42 height 18
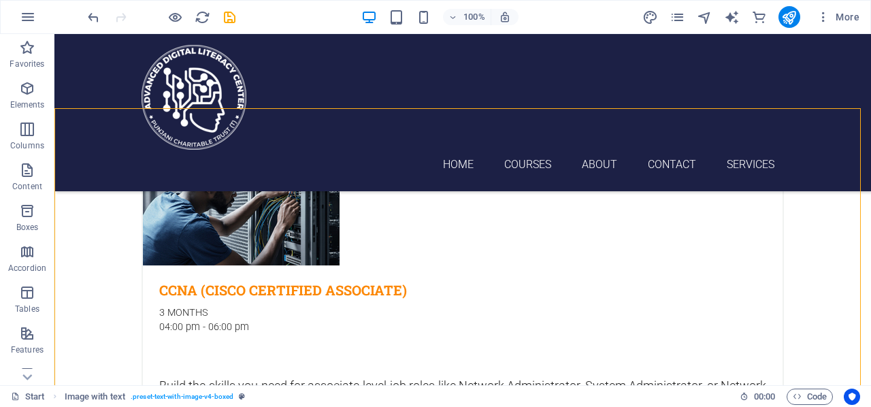
scroll to position [2959, 0]
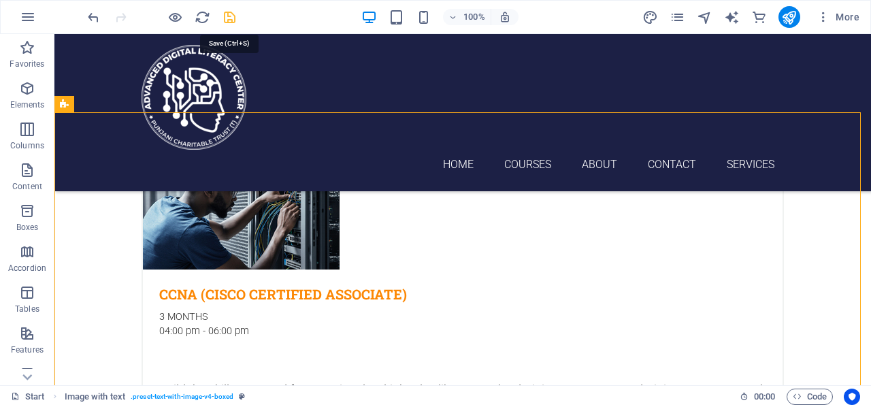
click at [235, 24] on icon "save" at bounding box center [230, 18] width 16 height 16
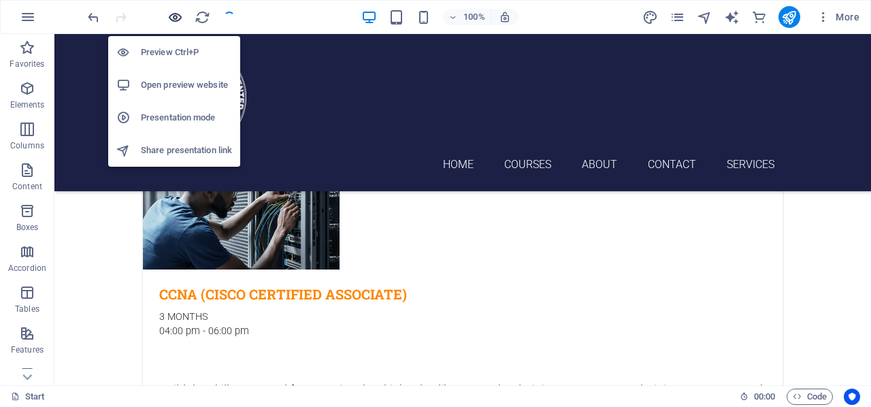
click at [176, 20] on icon "button" at bounding box center [175, 18] width 16 height 16
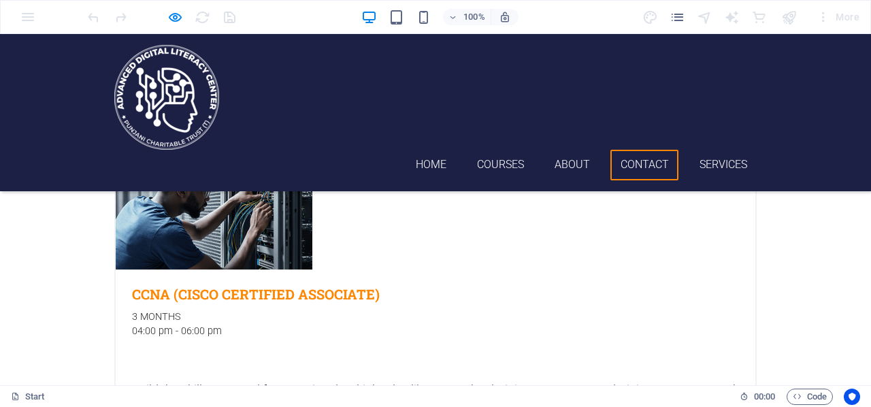
click at [662, 150] on link "Contact" at bounding box center [645, 165] width 68 height 31
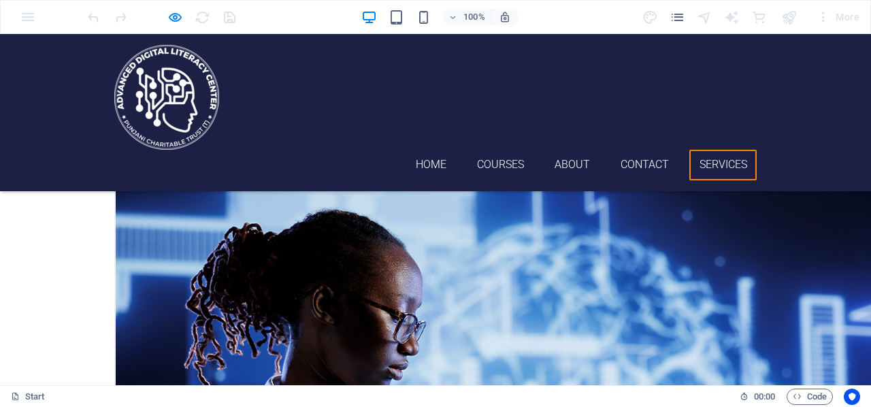
click at [710, 150] on link "Services" at bounding box center [723, 165] width 67 height 31
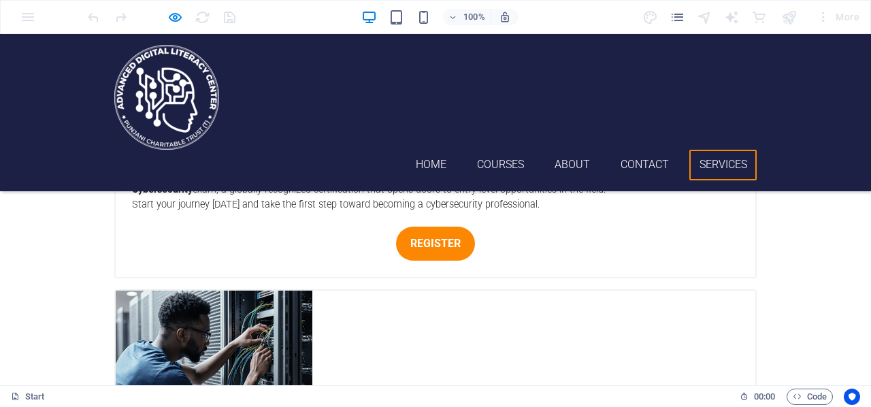
scroll to position [2243, 0]
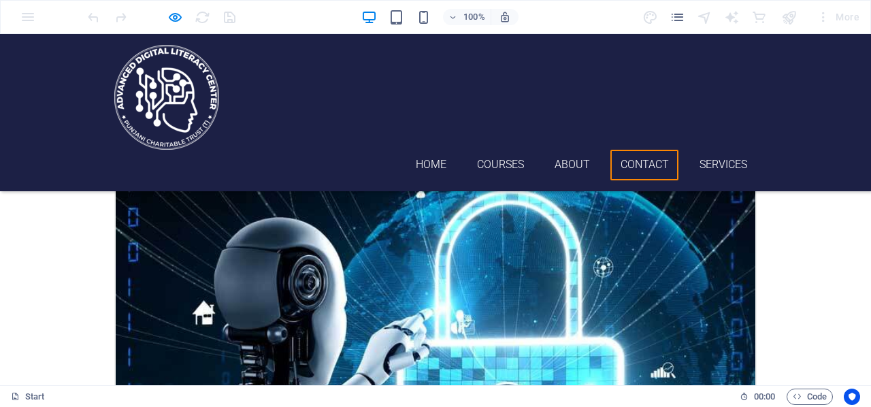
click at [652, 150] on link "Contact" at bounding box center [645, 165] width 68 height 31
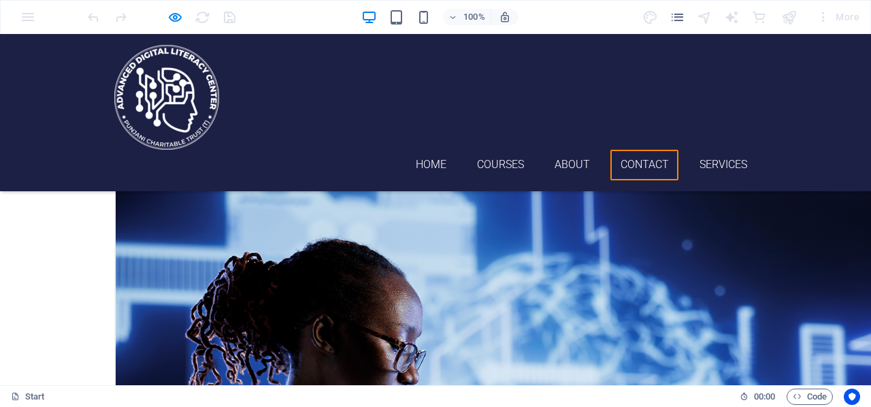
scroll to position [3366, 0]
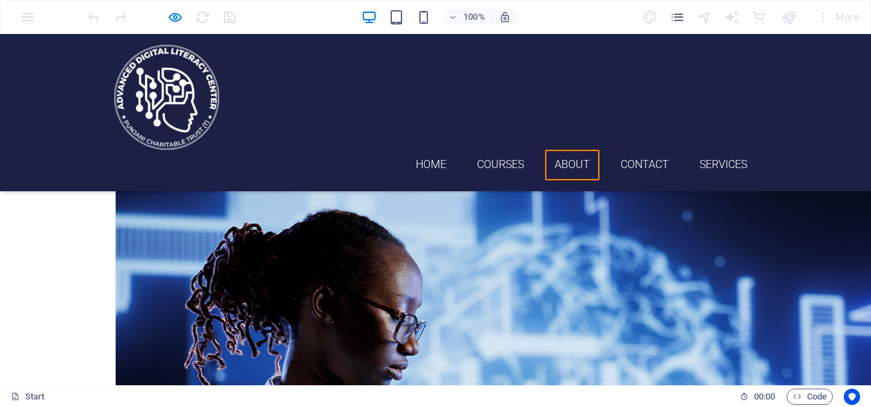
click at [579, 150] on link "About" at bounding box center [572, 165] width 55 height 31
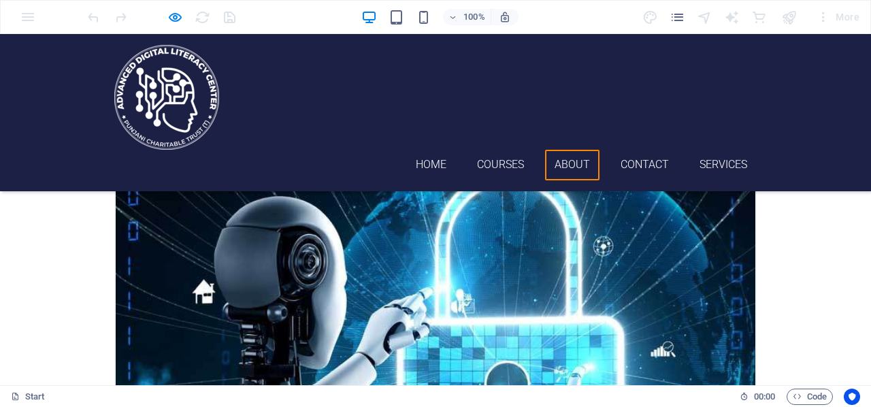
scroll to position [2243, 0]
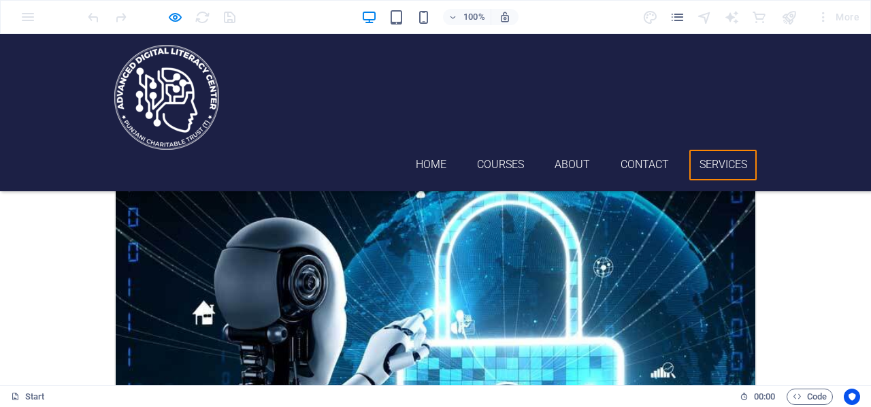
click at [711, 150] on link "Services" at bounding box center [723, 165] width 67 height 31
click at [445, 150] on link "Home" at bounding box center [431, 165] width 50 height 31
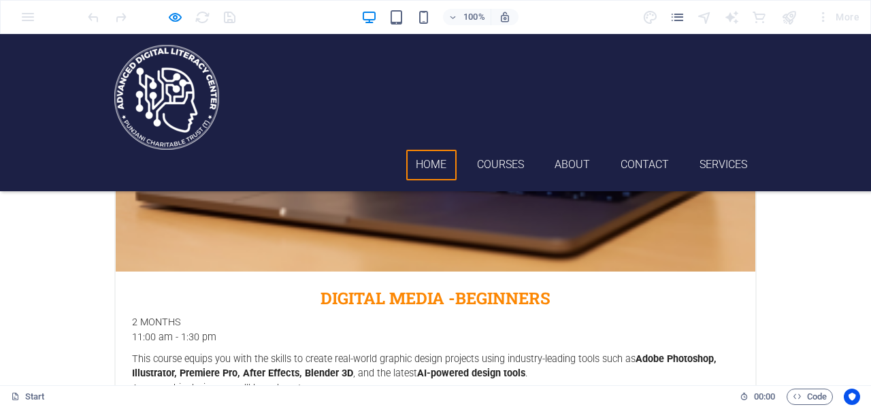
scroll to position [0, 0]
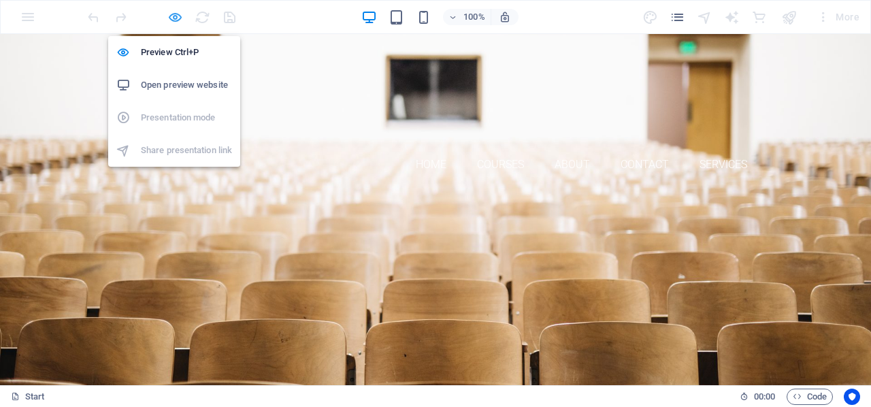
click at [171, 14] on icon "button" at bounding box center [175, 18] width 16 height 16
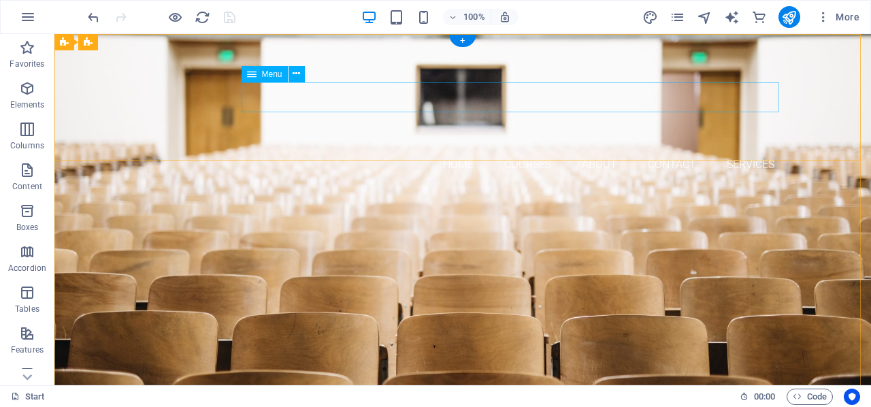
click at [748, 150] on nav "Home Courses About Contact Services" at bounding box center [463, 165] width 643 height 31
